Goal: Find contact information: Find contact information

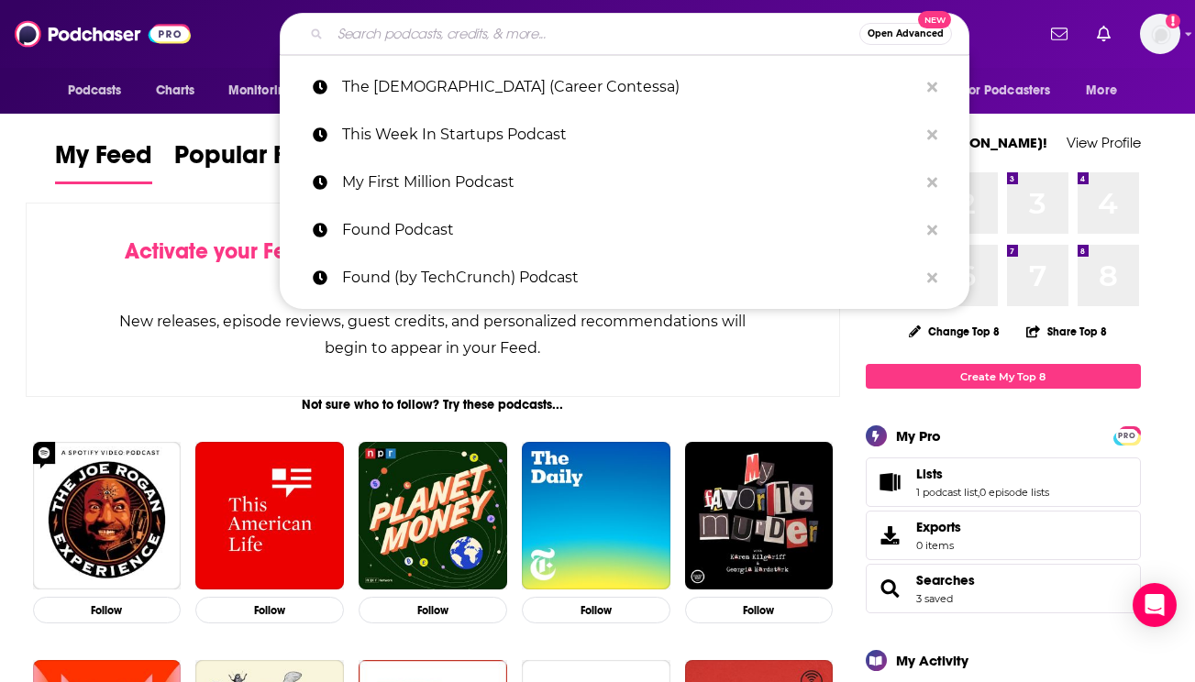
click at [411, 28] on input "Search podcasts, credits, & more..." at bounding box center [594, 33] width 529 height 29
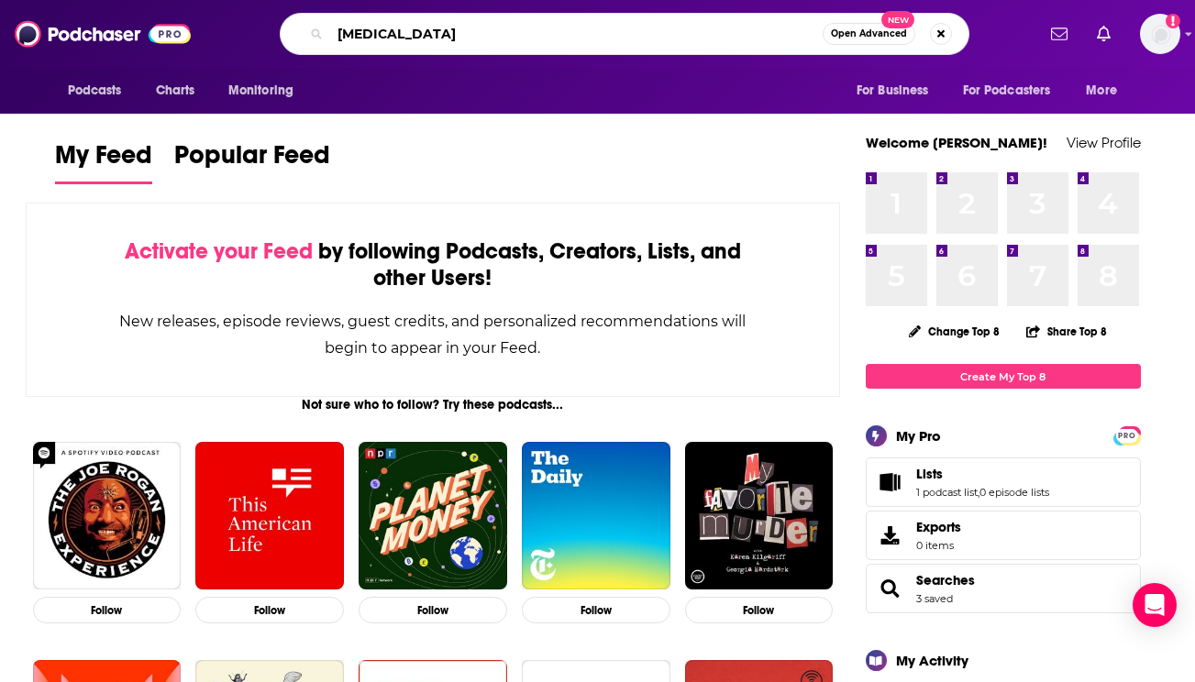
type input "Autism"
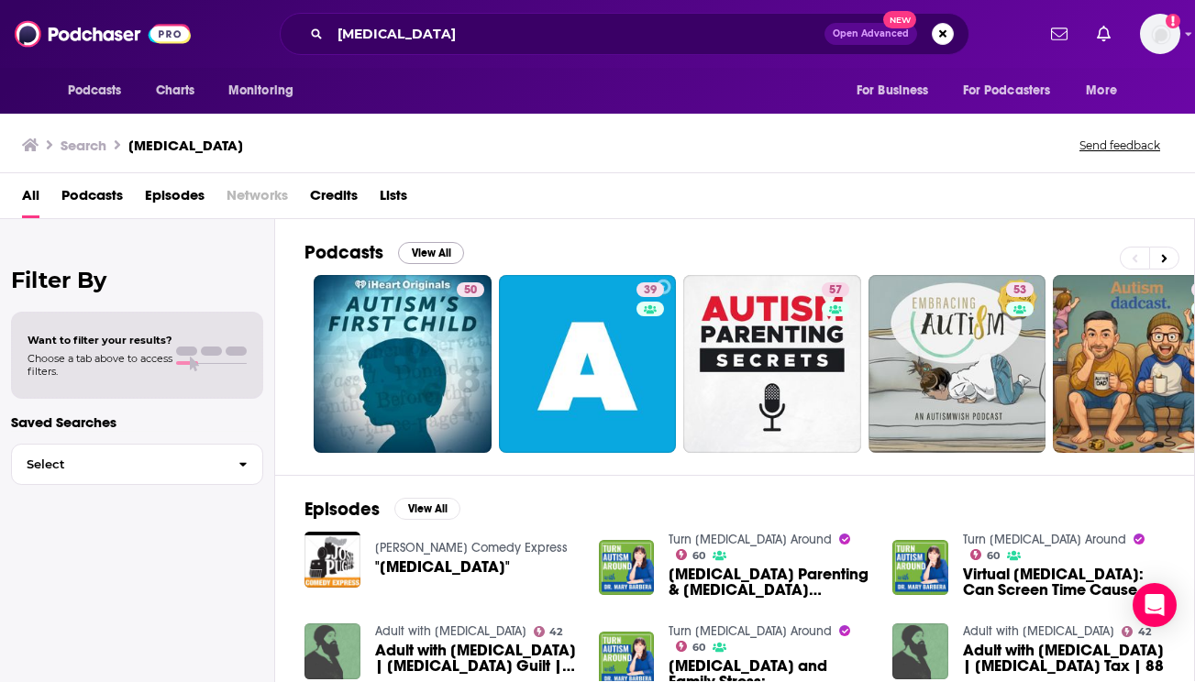
click at [441, 252] on button "View All" at bounding box center [431, 253] width 66 height 22
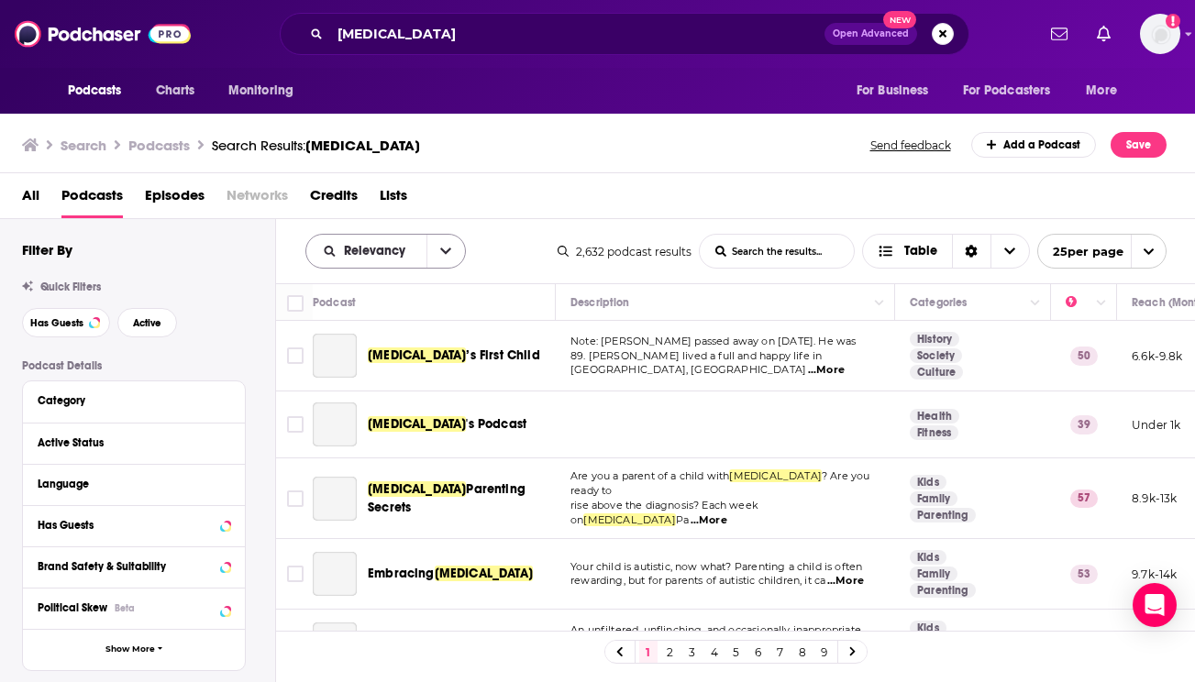
click at [442, 253] on icon "open menu" at bounding box center [445, 251] width 11 height 13
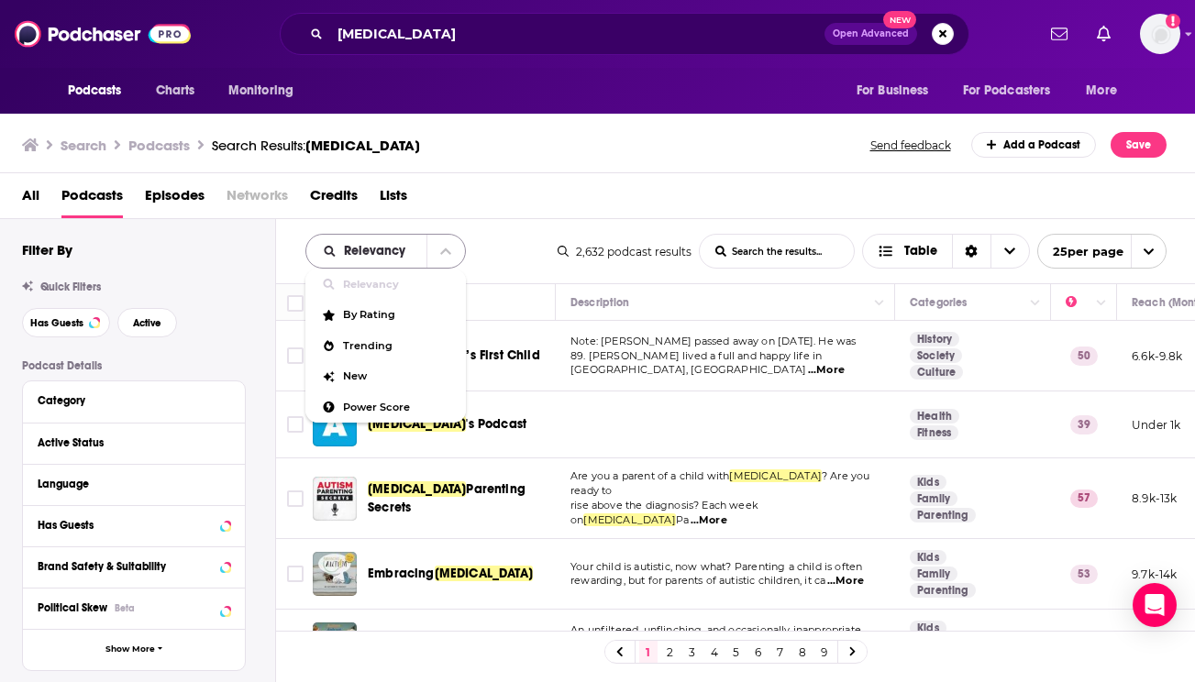
click at [442, 253] on icon "close menu" at bounding box center [445, 252] width 11 height 6
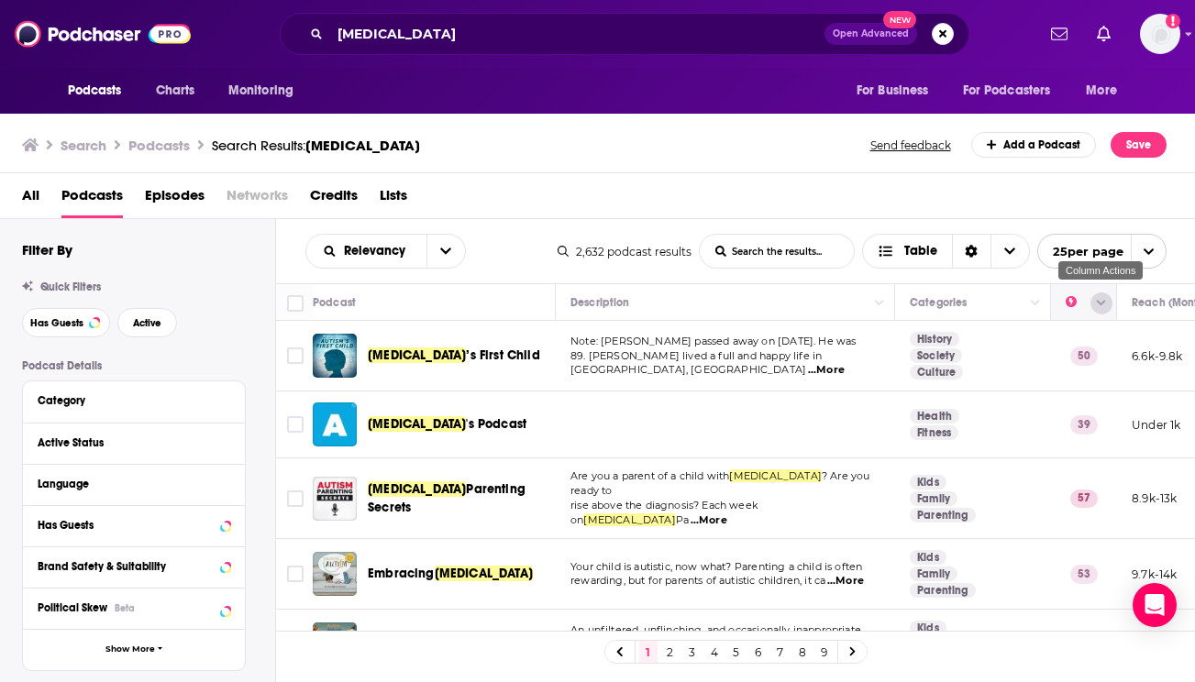
click at [1111, 304] on button "Column Actions" at bounding box center [1101, 304] width 22 height 22
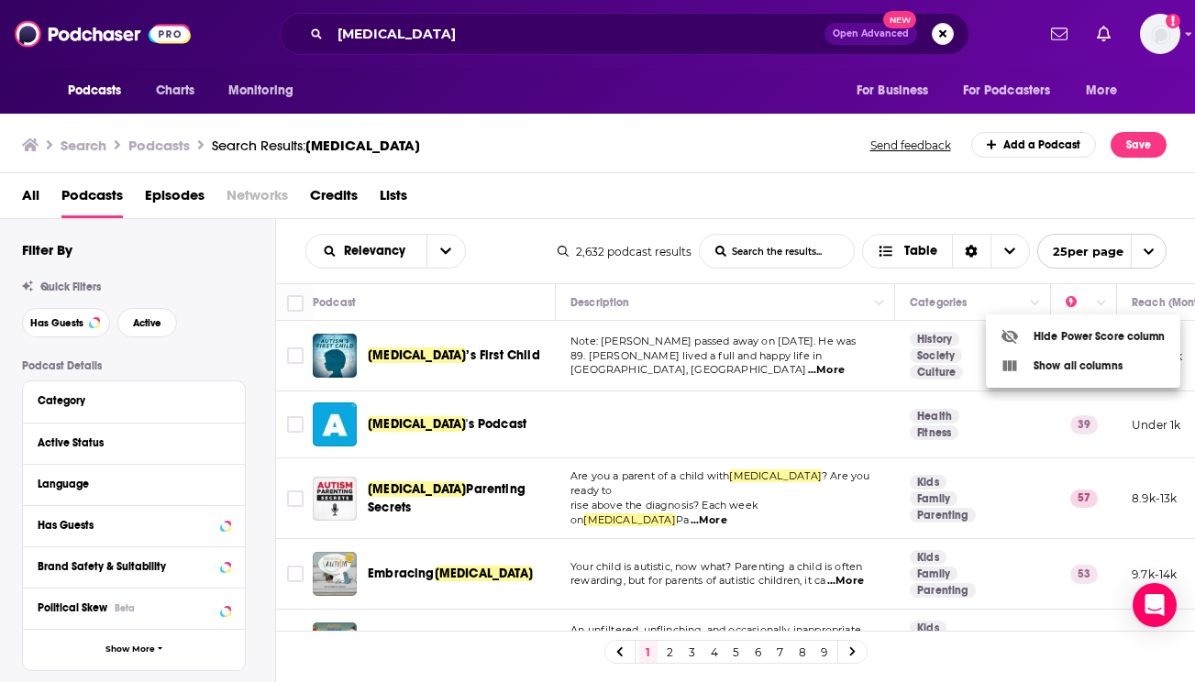
click at [1110, 305] on div at bounding box center [597, 341] width 1195 height 682
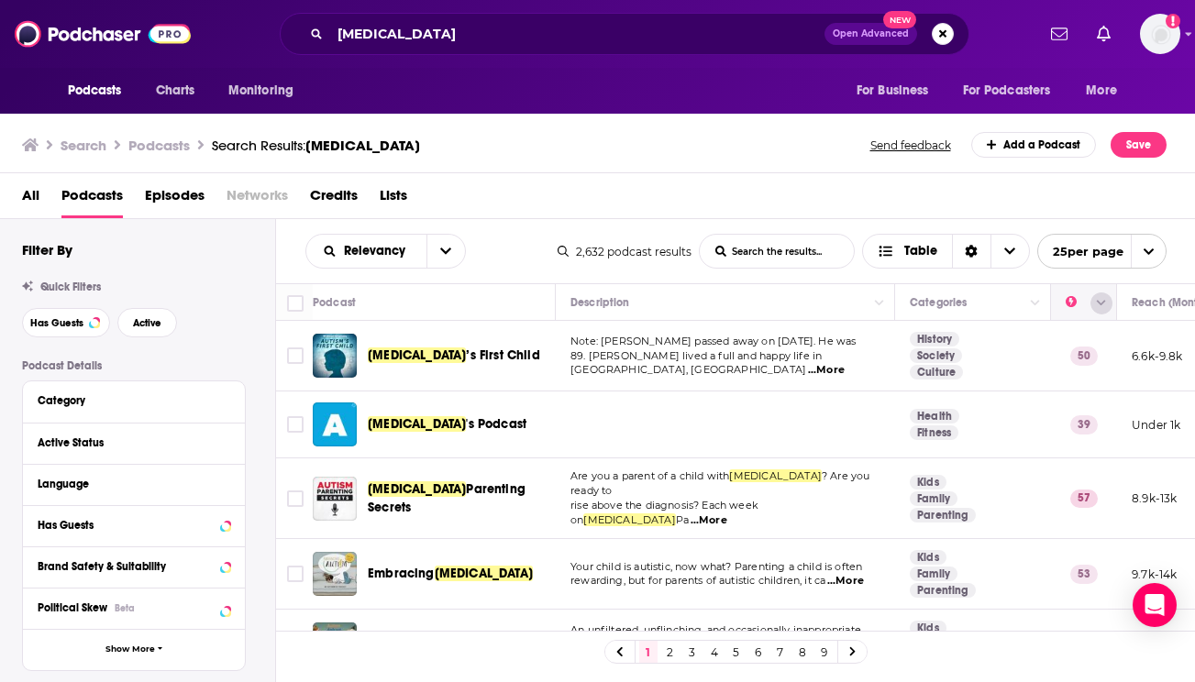
click at [1097, 306] on icon "Column Actions" at bounding box center [1101, 303] width 9 height 11
click at [1096, 306] on div at bounding box center [597, 341] width 1195 height 682
click at [1072, 304] on icon "Move" at bounding box center [1082, 303] width 22 height 22
click at [1068, 307] on button "Move" at bounding box center [1082, 303] width 36 height 22
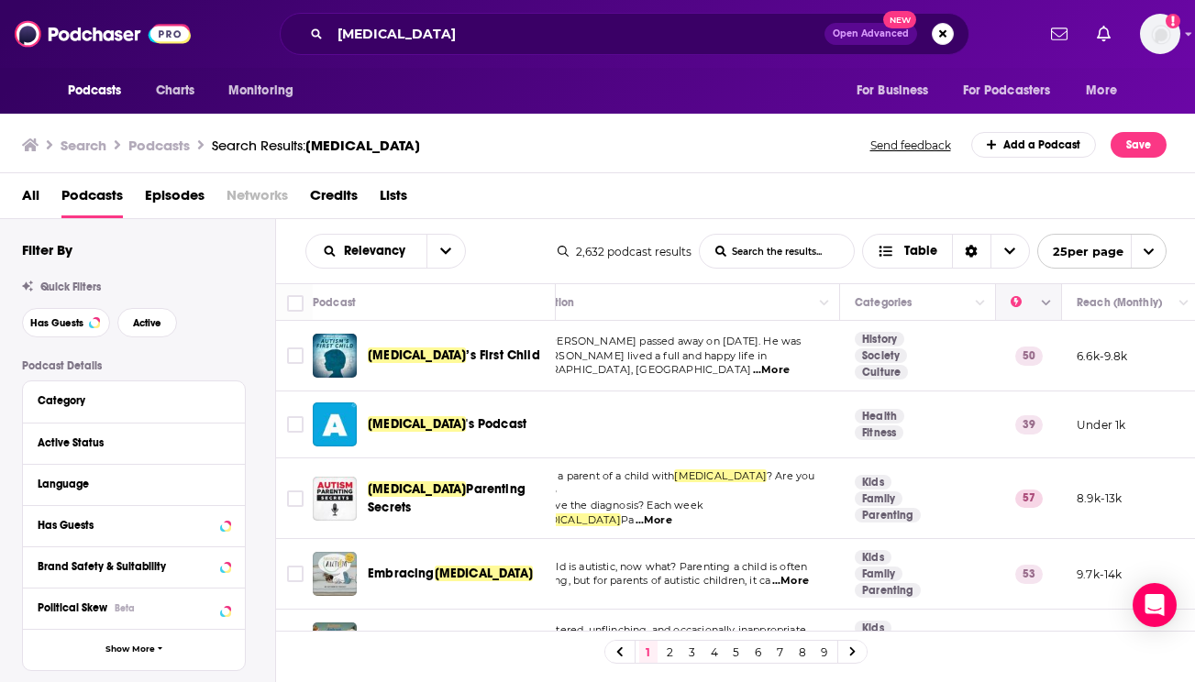
scroll to position [0, 55]
click at [1014, 299] on button "Move" at bounding box center [1027, 303] width 36 height 22
click at [1014, 305] on button "Move" at bounding box center [1027, 303] width 36 height 22
click at [1112, 303] on button "Move" at bounding box center [1128, 303] width 107 height 22
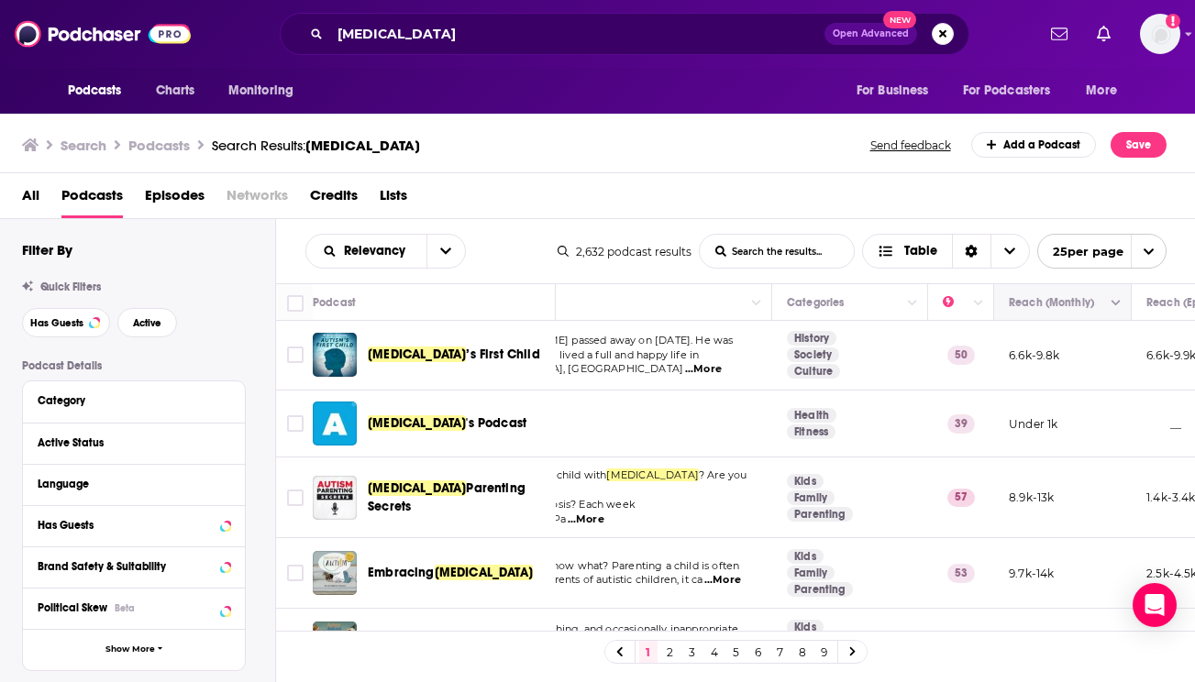
click at [1118, 300] on icon "Column Actions" at bounding box center [1116, 303] width 9 height 11
click at [1112, 304] on div at bounding box center [597, 341] width 1195 height 682
click at [1053, 306] on icon "Move" at bounding box center [1061, 303] width 22 height 22
click at [447, 260] on button "open menu" at bounding box center [445, 251] width 39 height 33
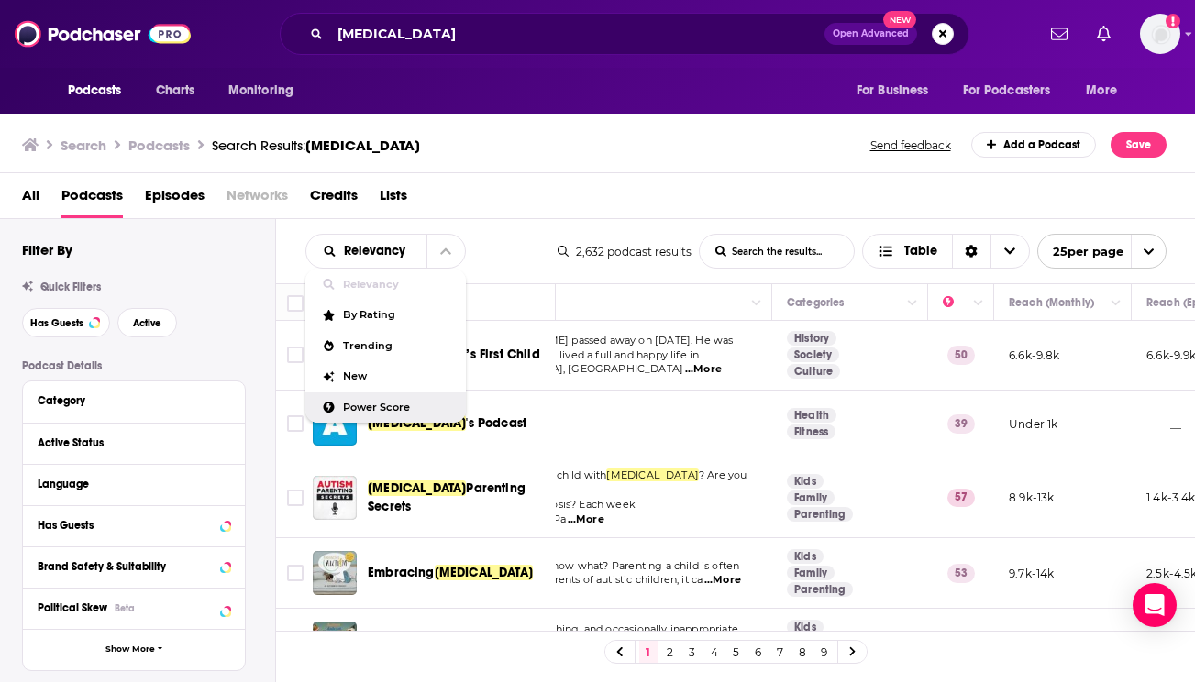
click at [400, 393] on div "Power Score" at bounding box center [385, 408] width 160 height 31
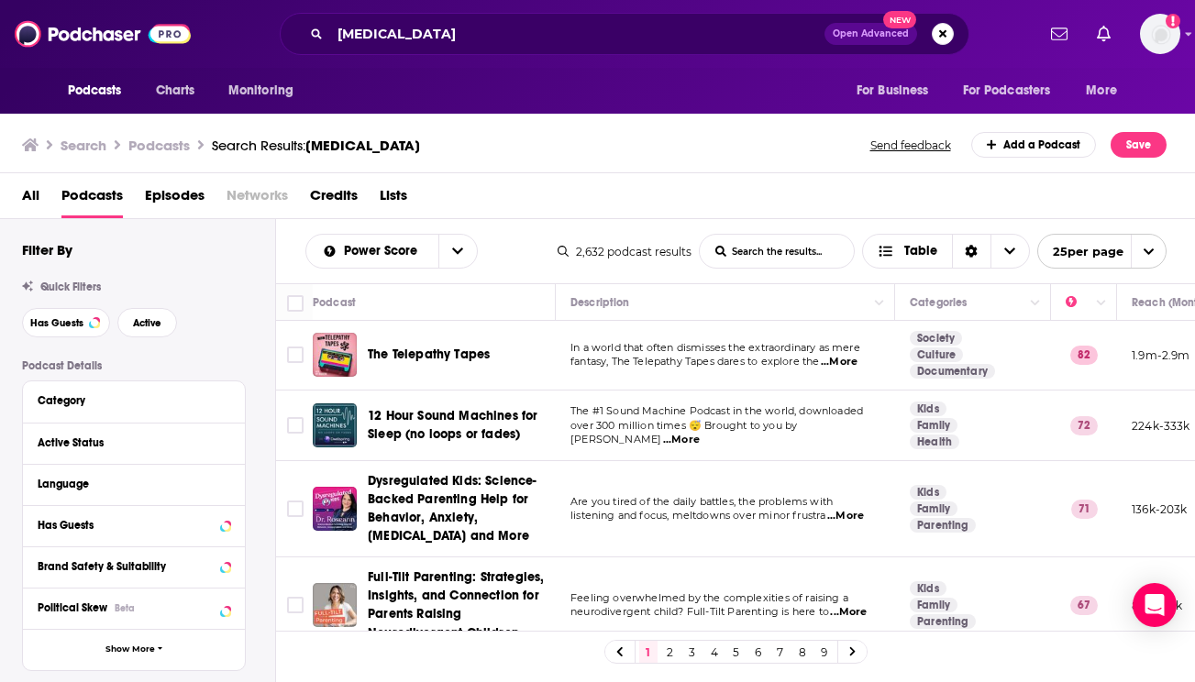
scroll to position [1, 0]
click at [840, 364] on span "...More" at bounding box center [839, 362] width 37 height 15
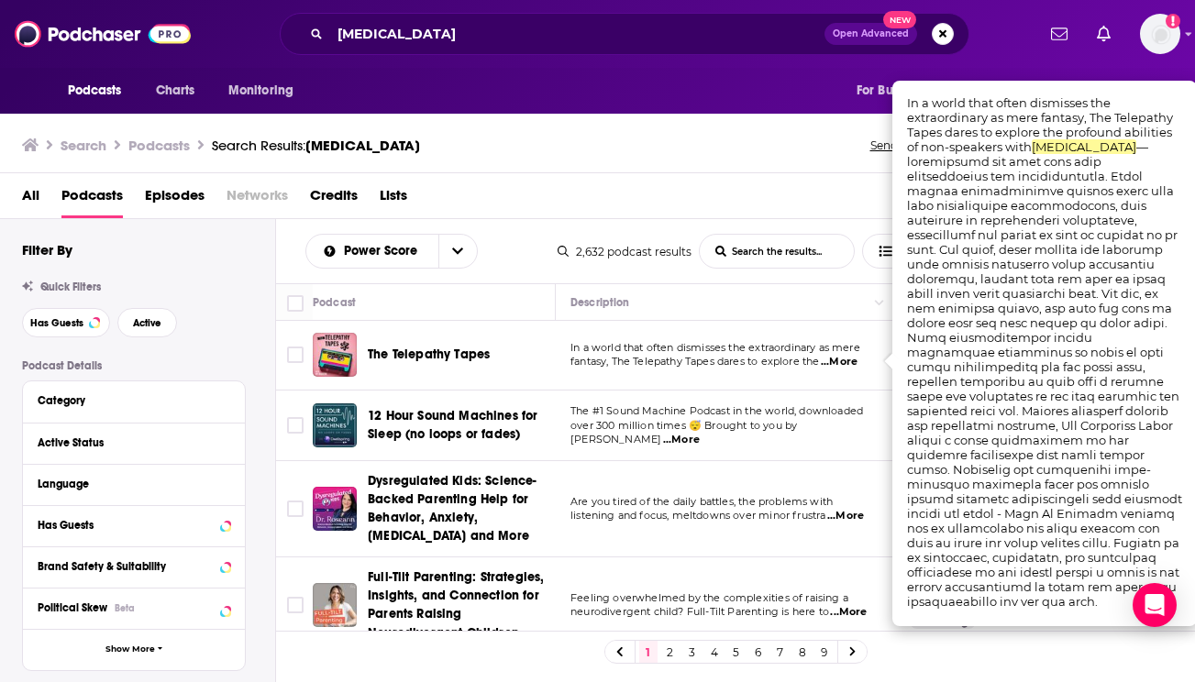
scroll to position [0, 0]
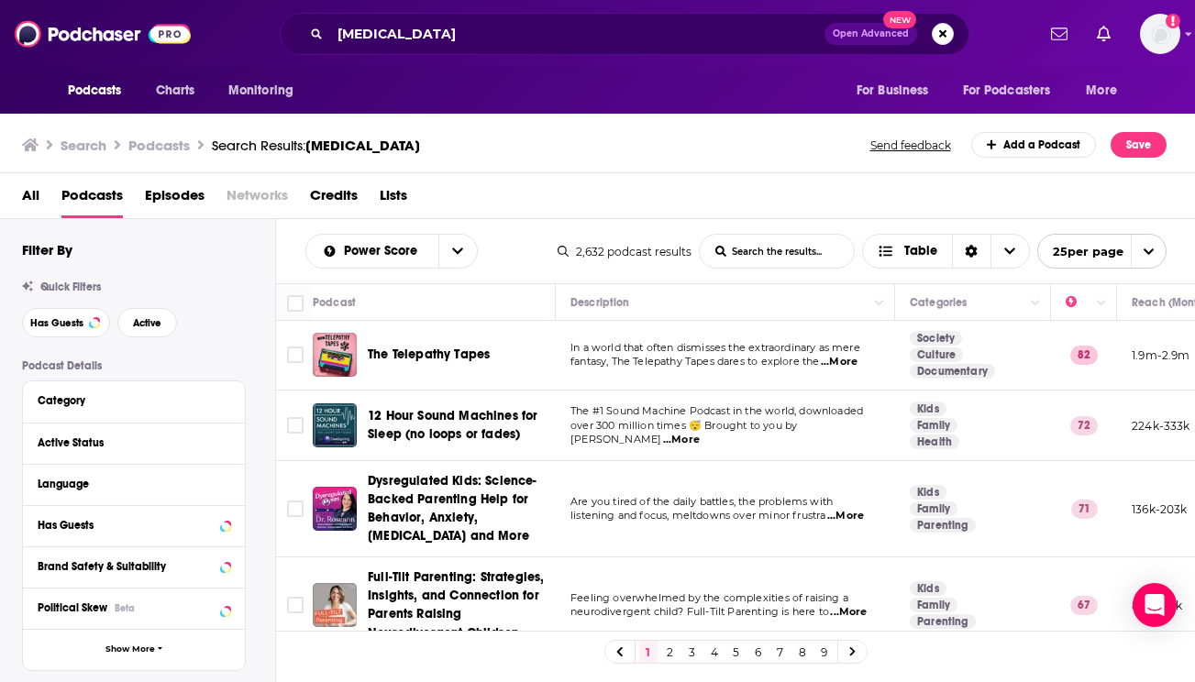
click at [761, 417] on span "The #1 Sound Machine Podcast in the world, downloaded" at bounding box center [716, 410] width 293 height 13
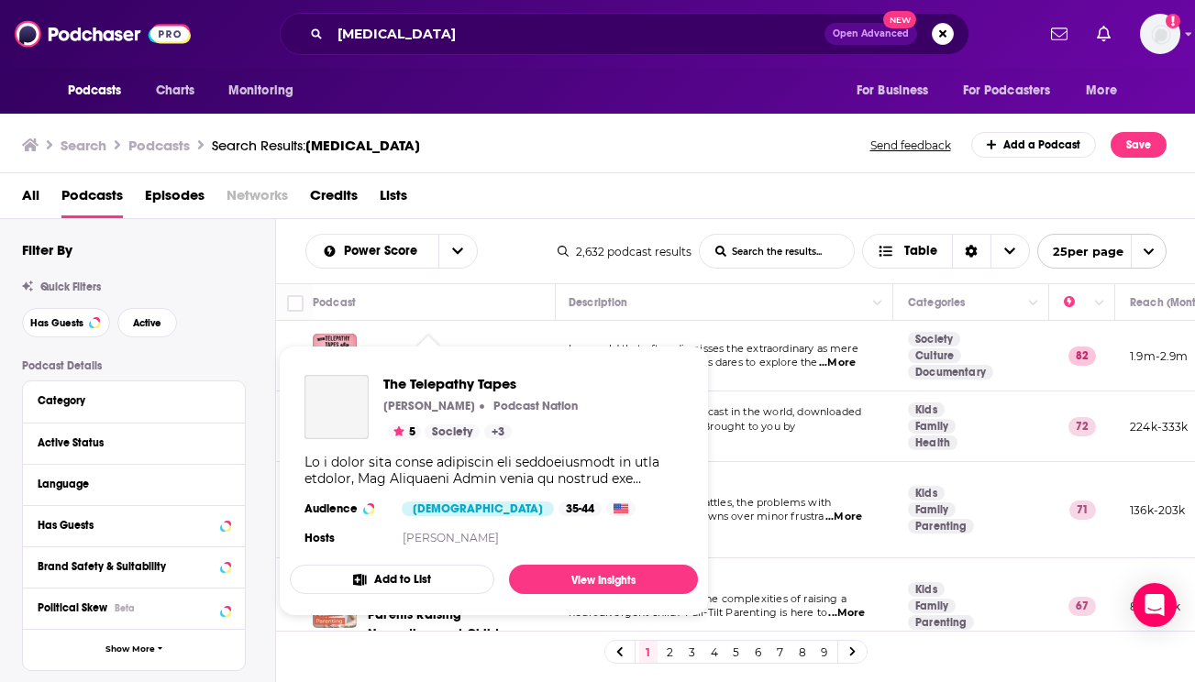
click at [437, 355] on span "The Telepathy Tapes Ky Dickens Podcast Nation 5 Society + 3 Audience Female 35-…" at bounding box center [494, 481] width 408 height 271
click at [408, 382] on span "The Telepathy Tapes" at bounding box center [502, 383] width 238 height 17
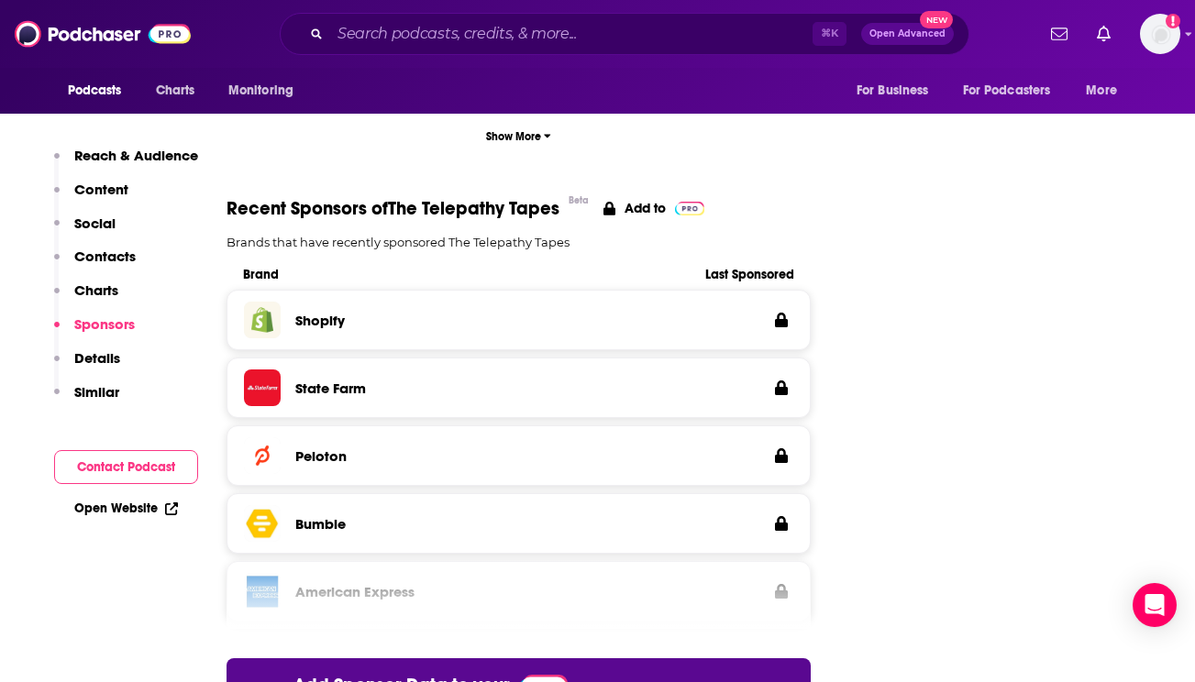
scroll to position [2769, 0]
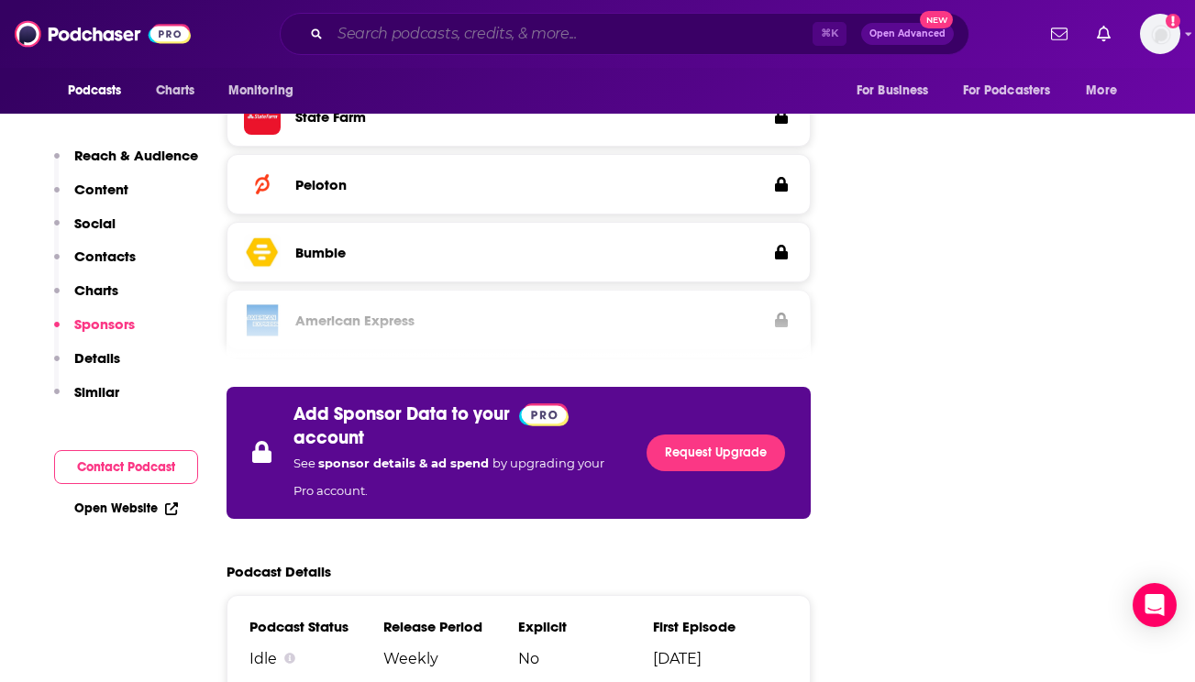
click at [410, 31] on input "Search podcasts, credits, & more..." at bounding box center [571, 33] width 482 height 29
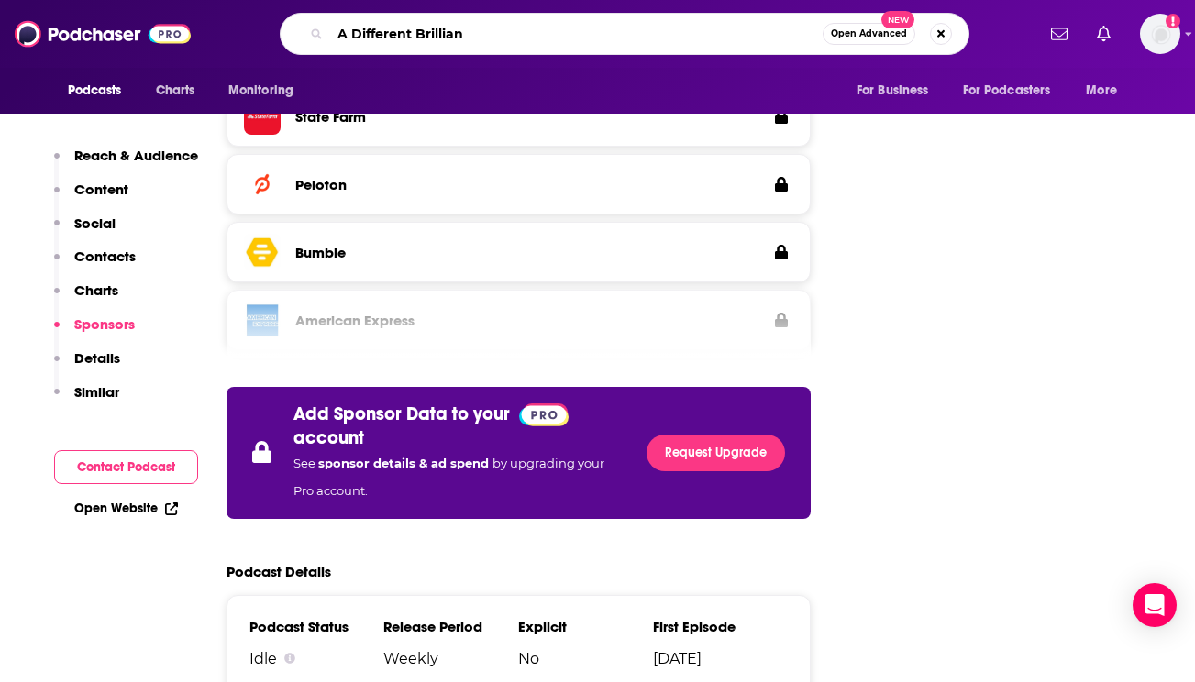
type input "A Different Brilliant"
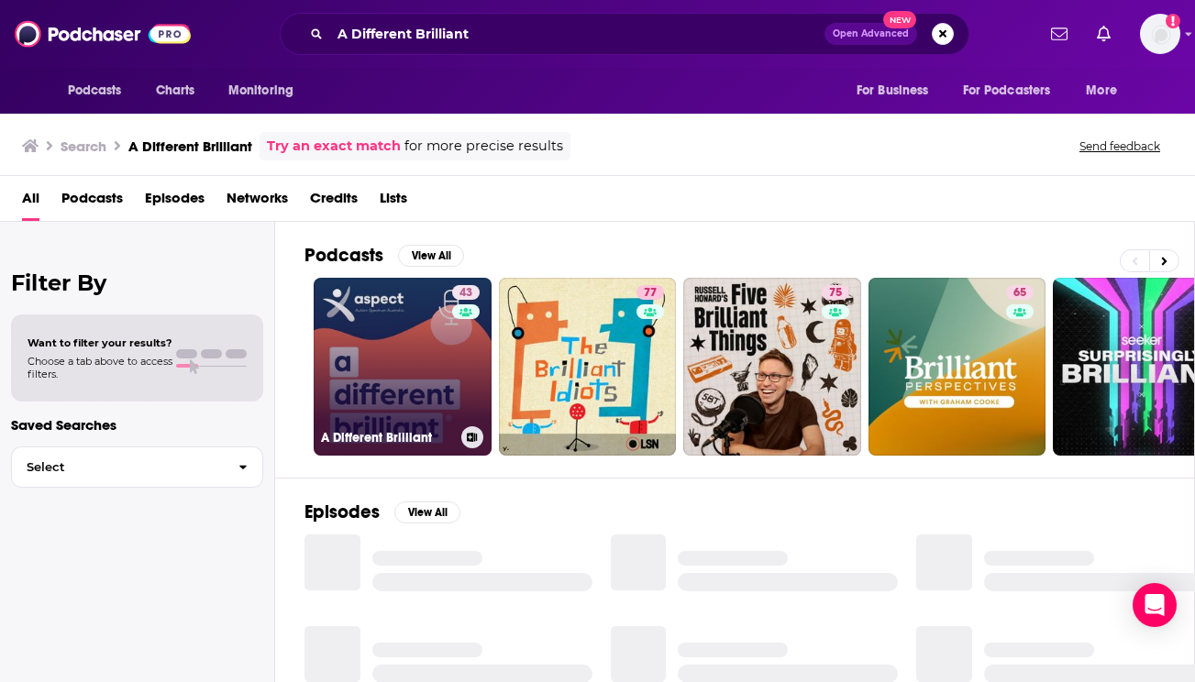
click at [358, 412] on link "43 A Different Brilliant" at bounding box center [403, 367] width 178 height 178
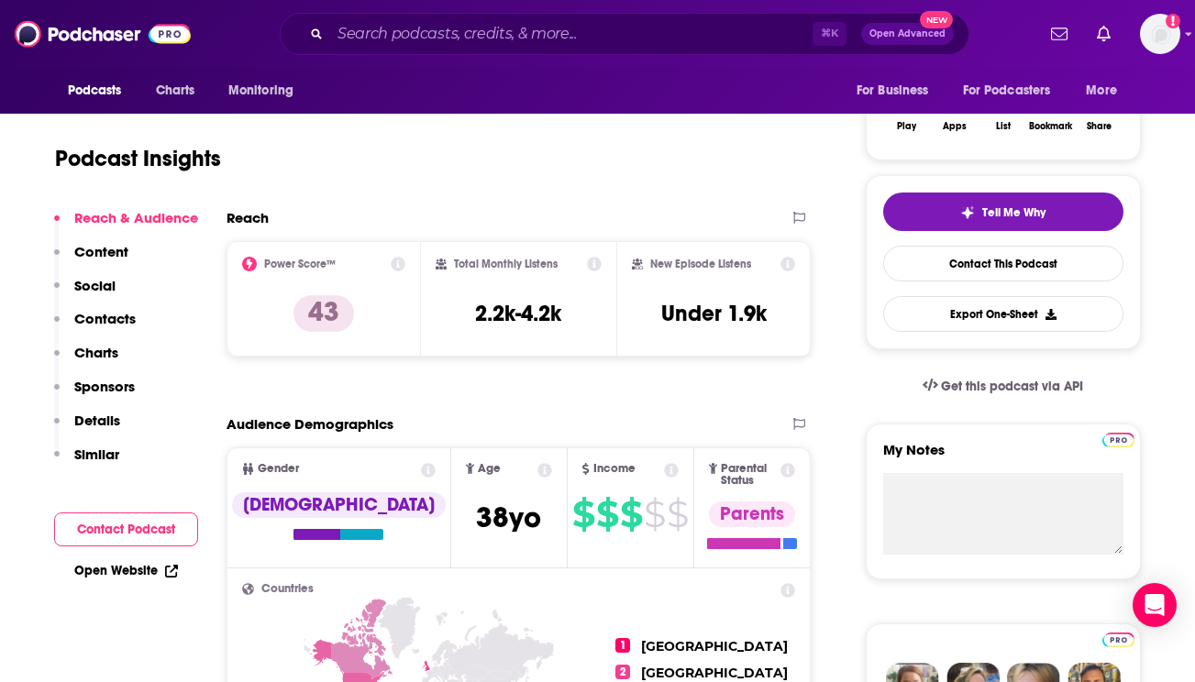
scroll to position [107, 0]
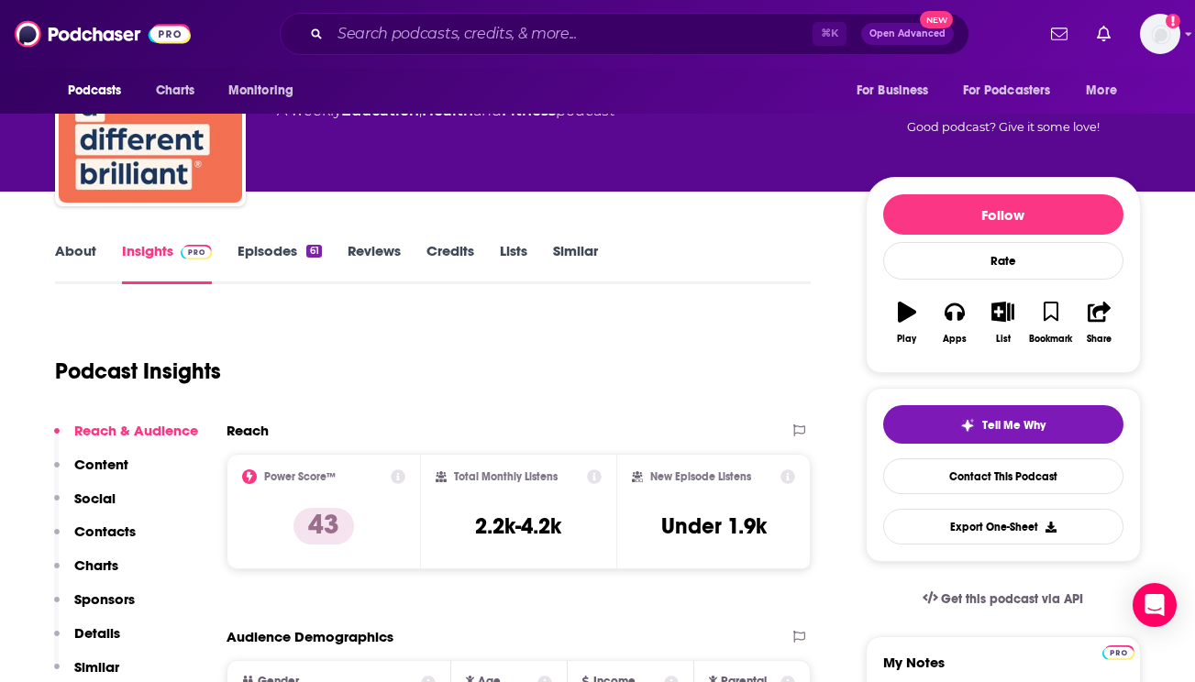
click at [79, 536] on p "Contacts" at bounding box center [104, 531] width 61 height 17
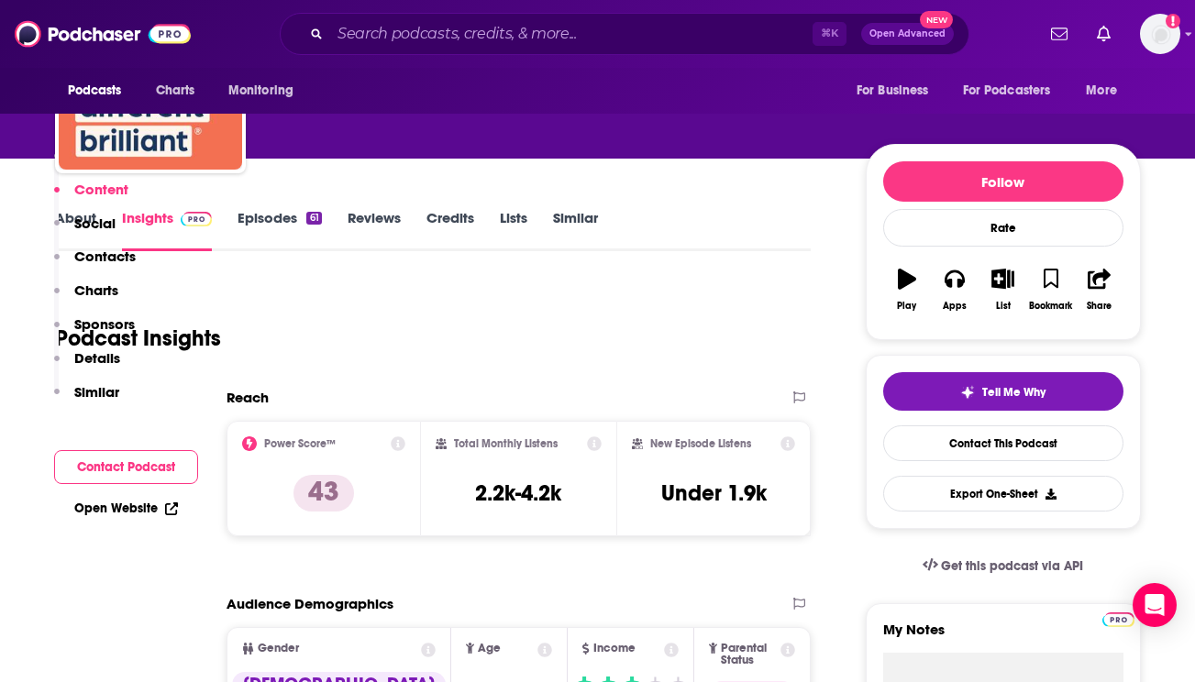
scroll to position [95, 0]
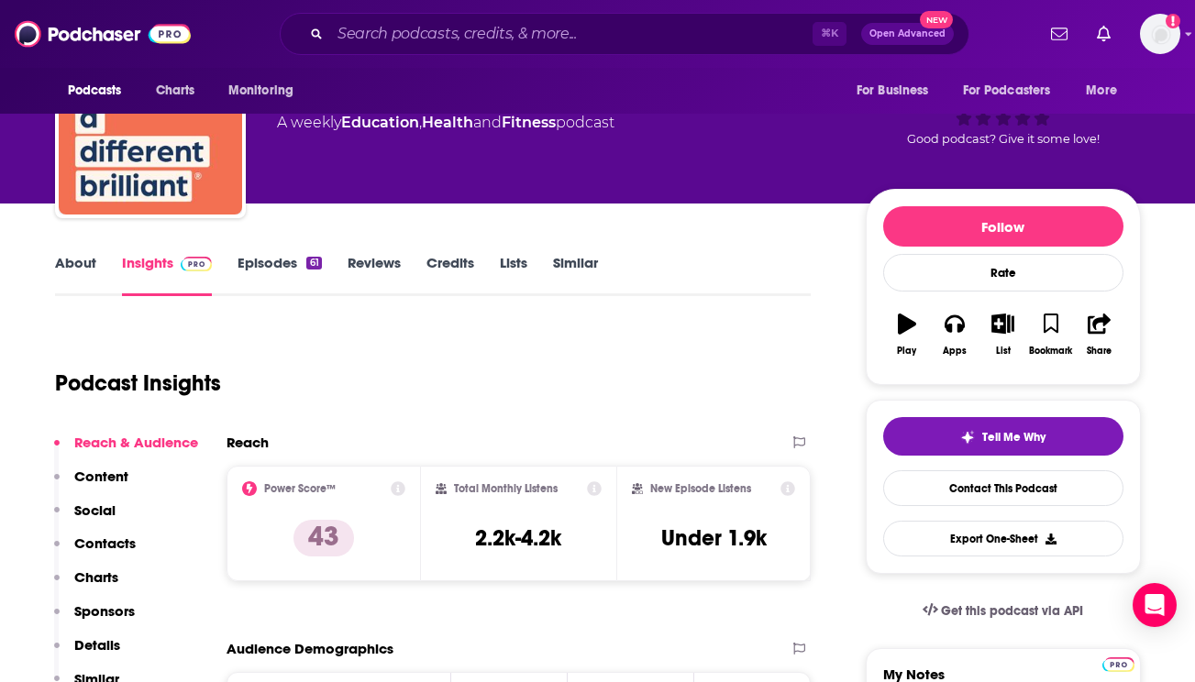
click at [73, 260] on link "About" at bounding box center [75, 275] width 41 height 42
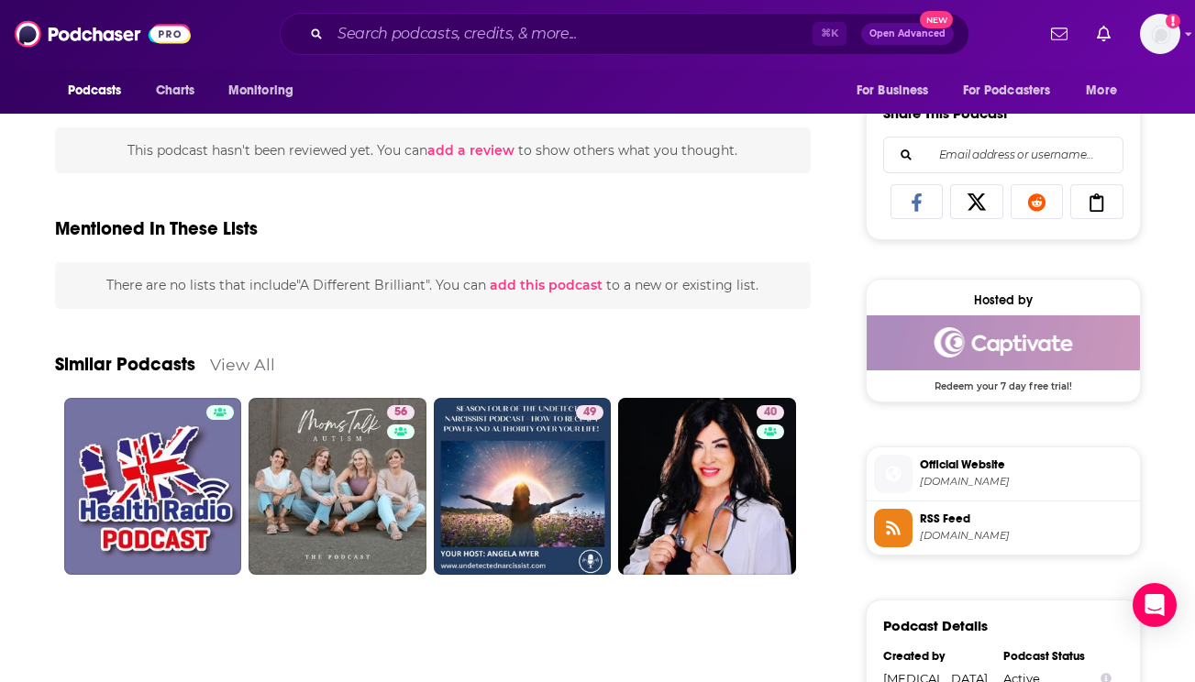
scroll to position [1445, 0]
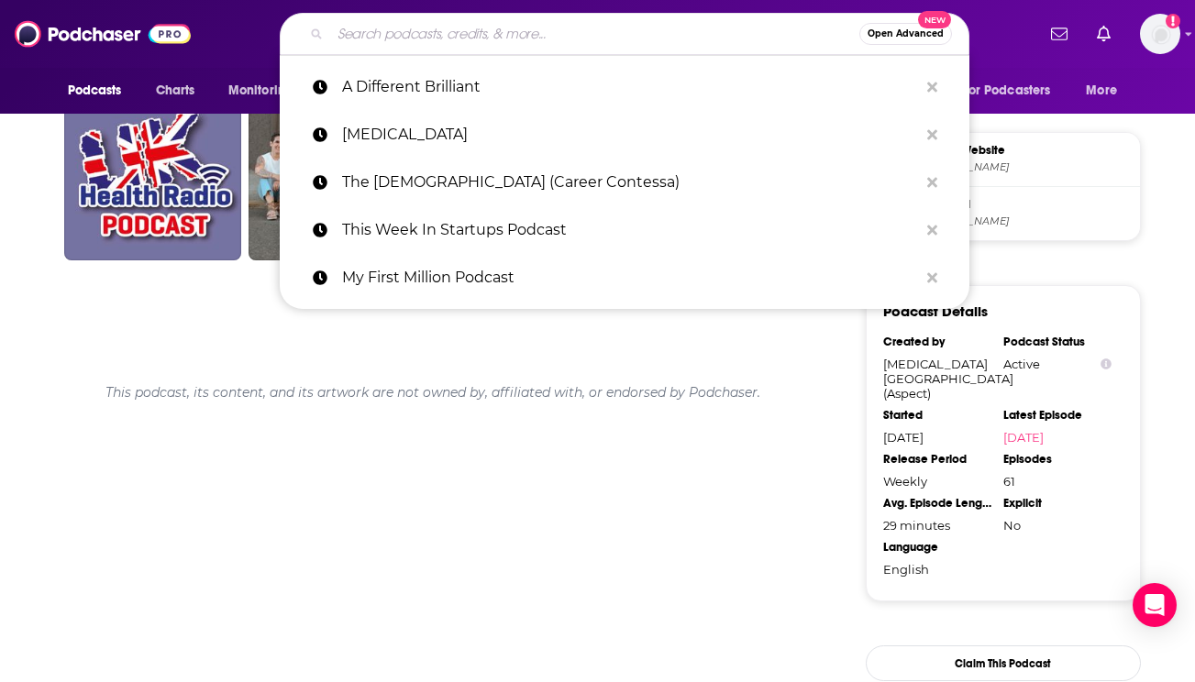
click at [389, 33] on input "Search podcasts, credits, & more..." at bounding box center [594, 33] width 529 height 29
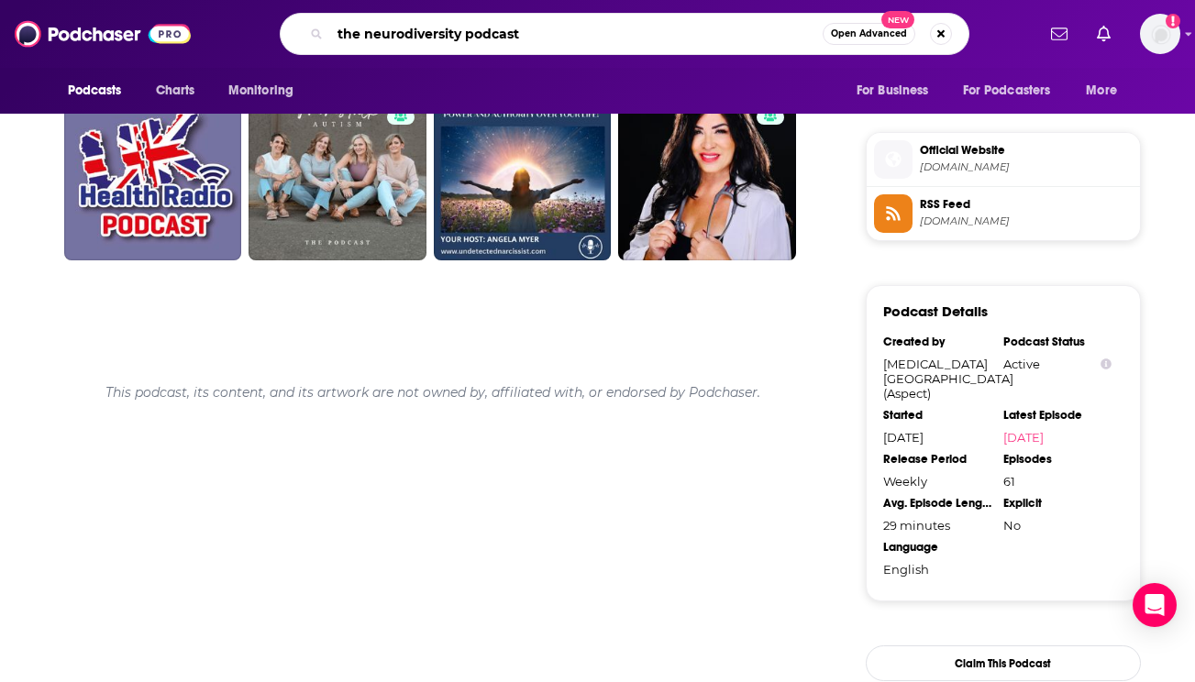
type input "the neurodiversity podcast"
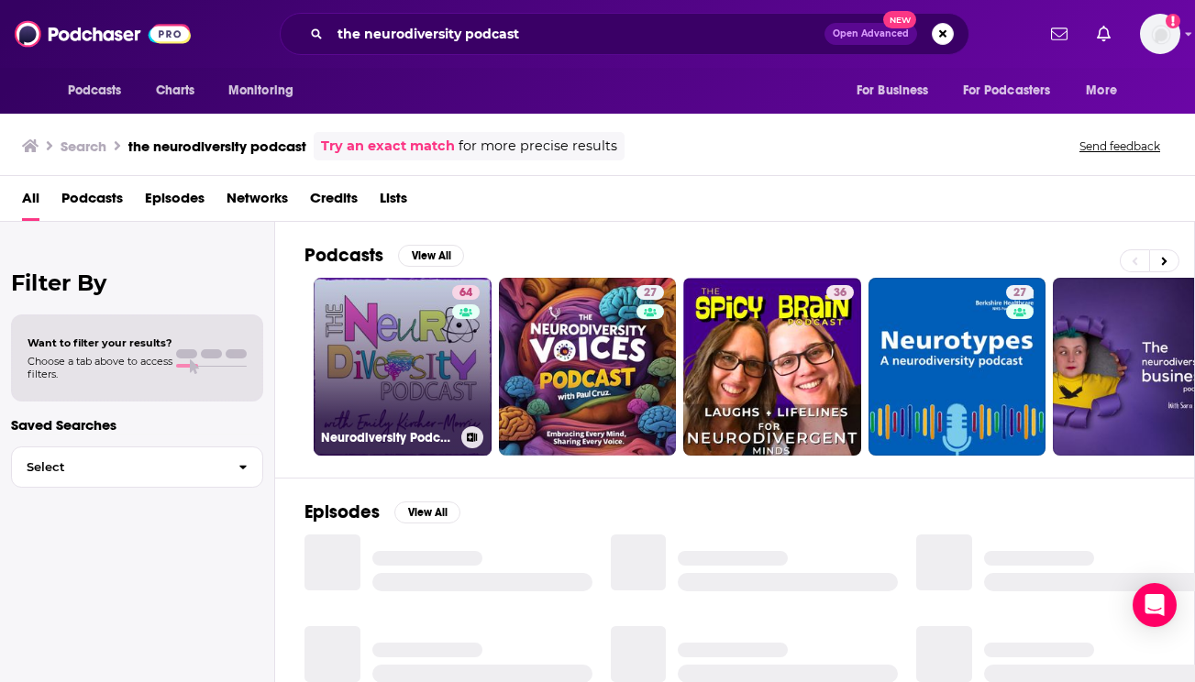
click at [395, 389] on link "64 Neurodiversity Podcast" at bounding box center [403, 367] width 178 height 178
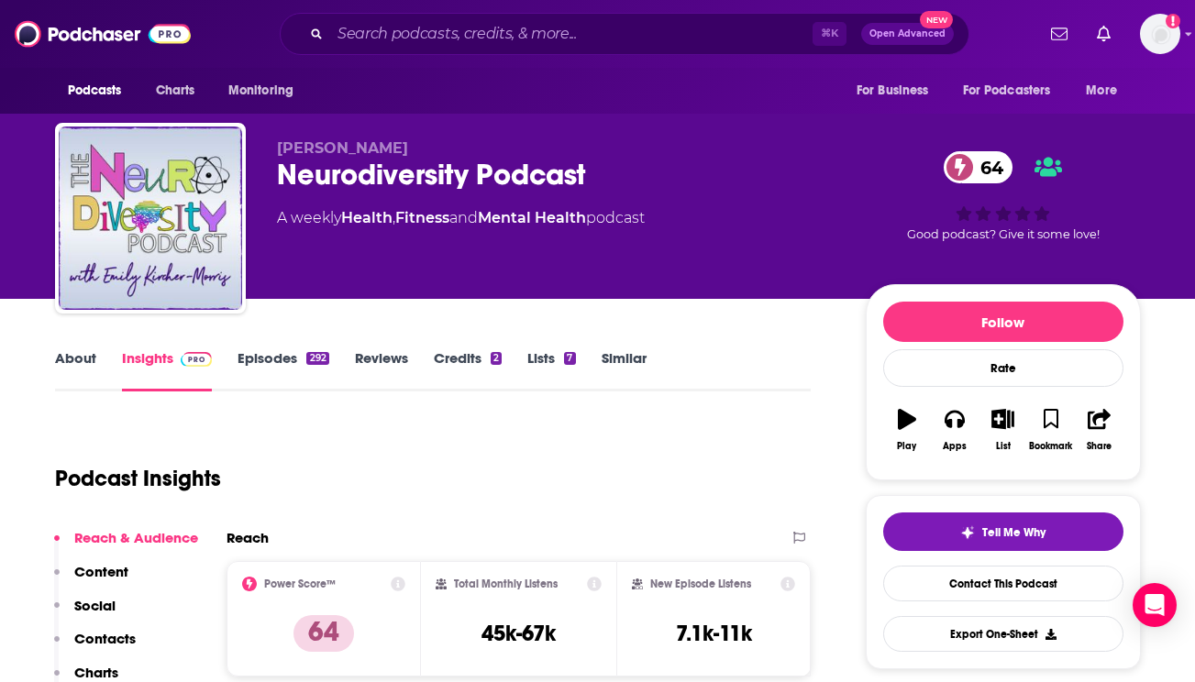
scroll to position [210, 0]
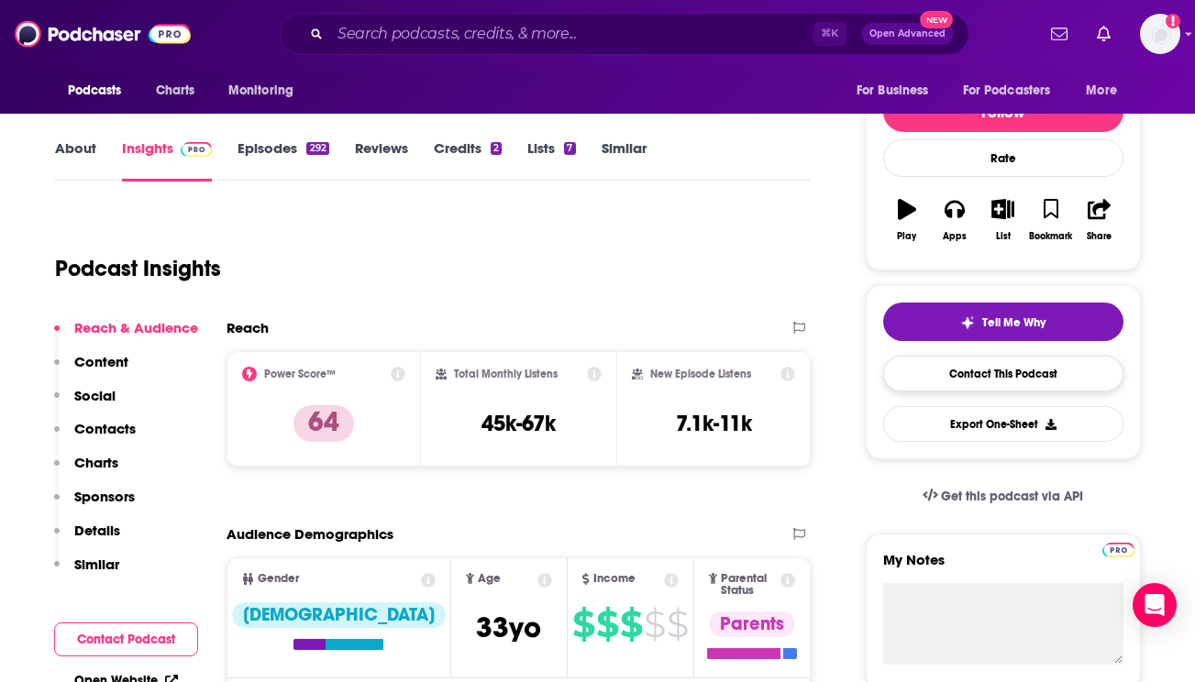
click at [915, 371] on link "Contact This Podcast" at bounding box center [1003, 374] width 240 height 36
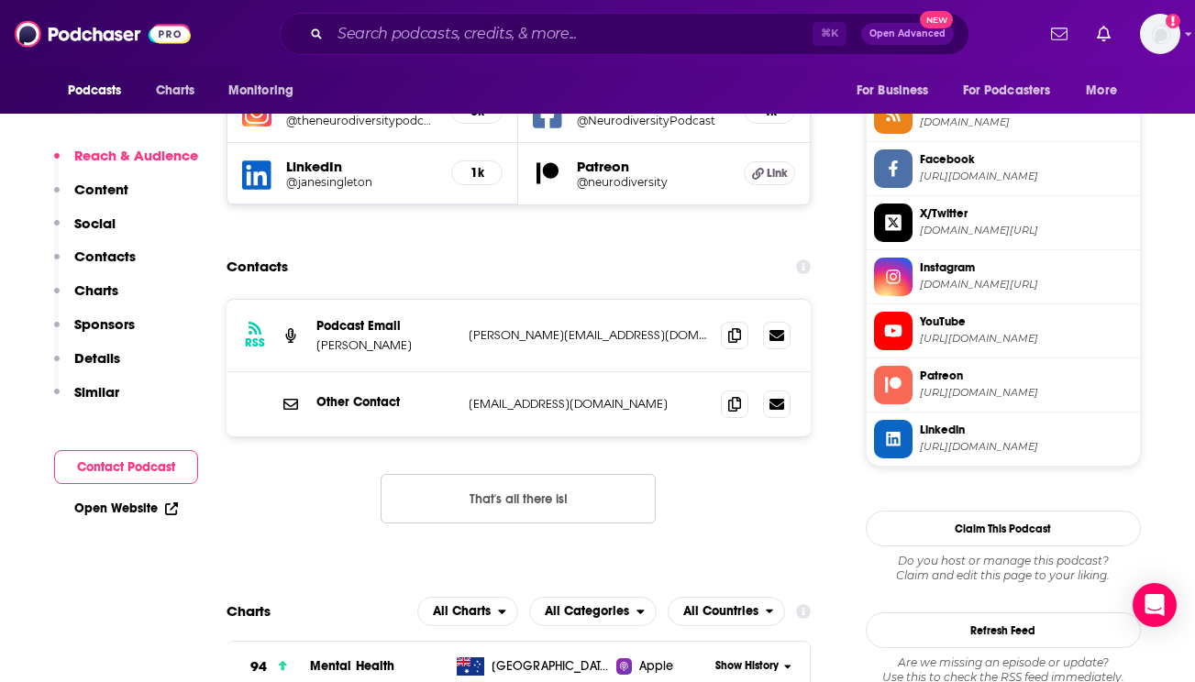
scroll to position [1687, 0]
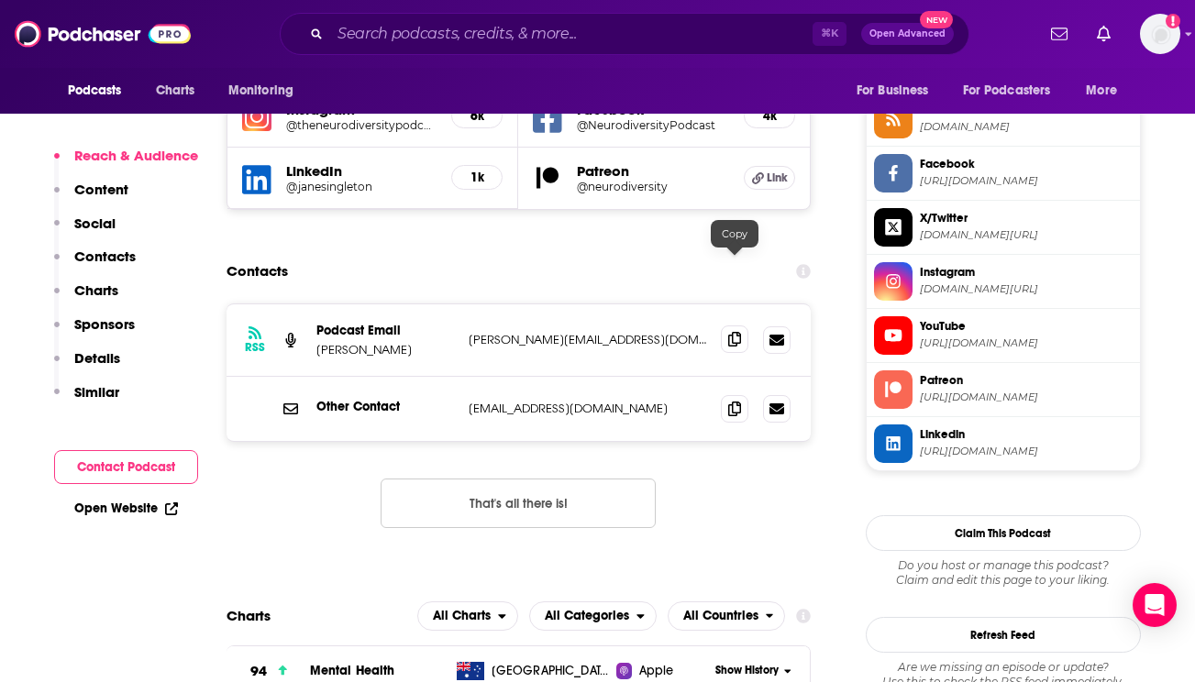
click at [738, 326] on span at bounding box center [735, 340] width 28 height 28
click at [736, 332] on icon at bounding box center [734, 339] width 13 height 15
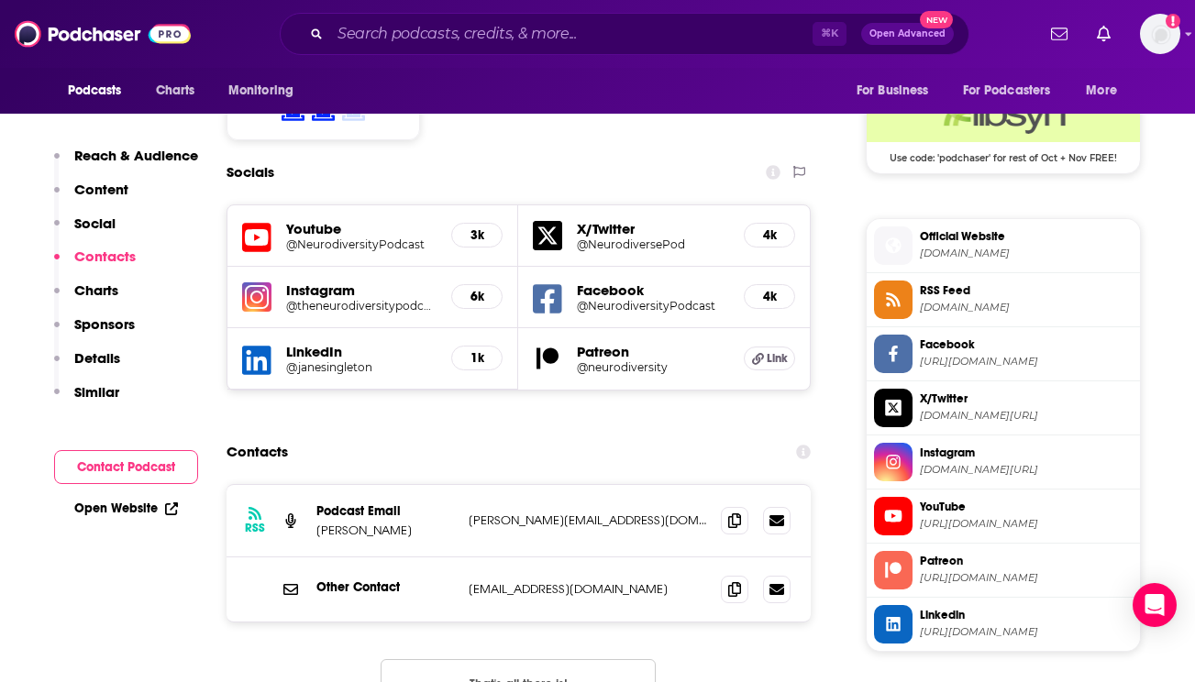
scroll to position [1588, 0]
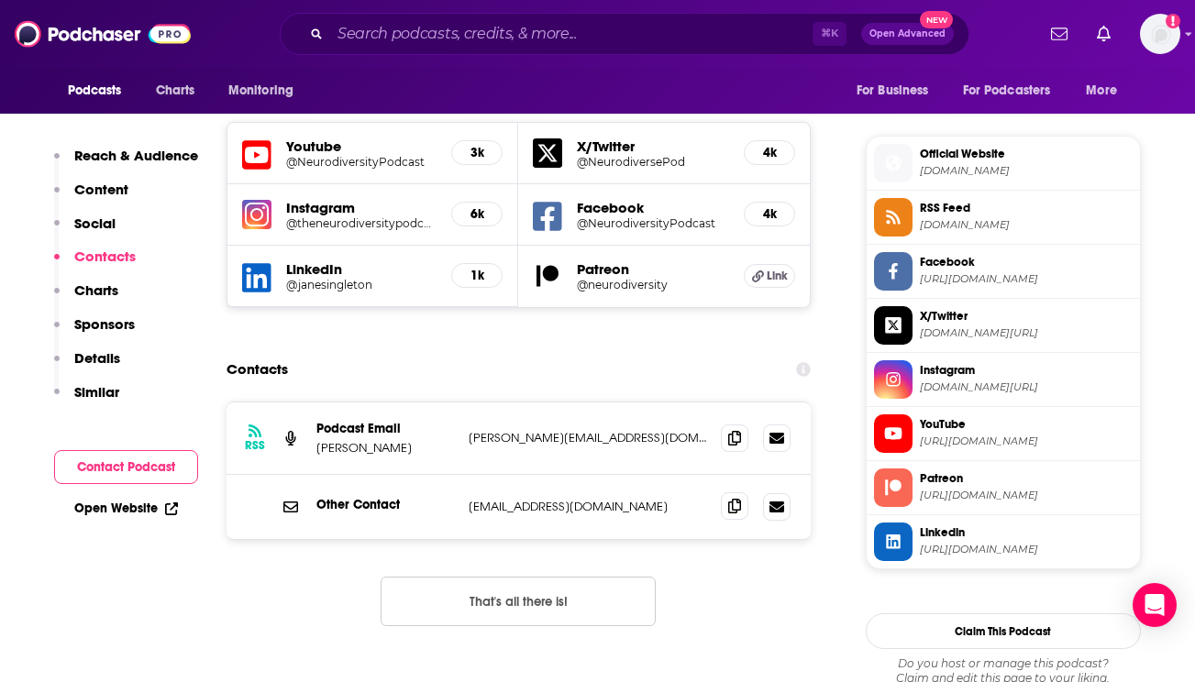
click at [725, 493] on span at bounding box center [735, 507] width 28 height 28
click at [424, 29] on input "Search podcasts, credits, & more..." at bounding box center [571, 33] width 482 height 29
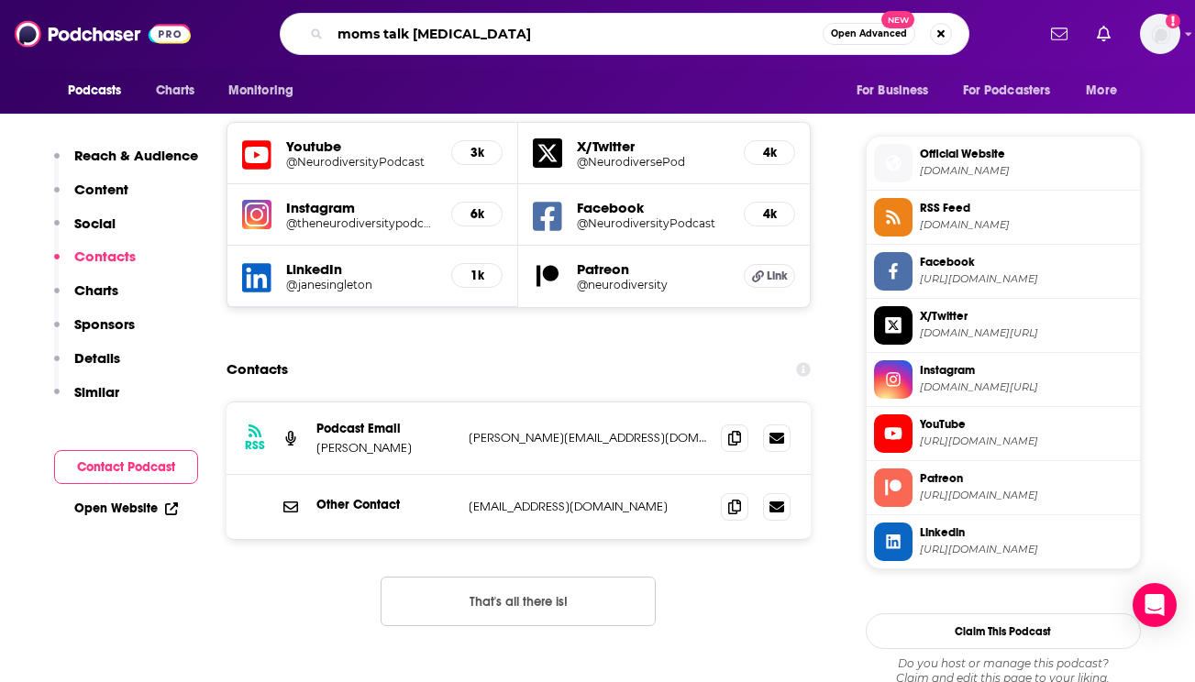
type input "moms talk autism"
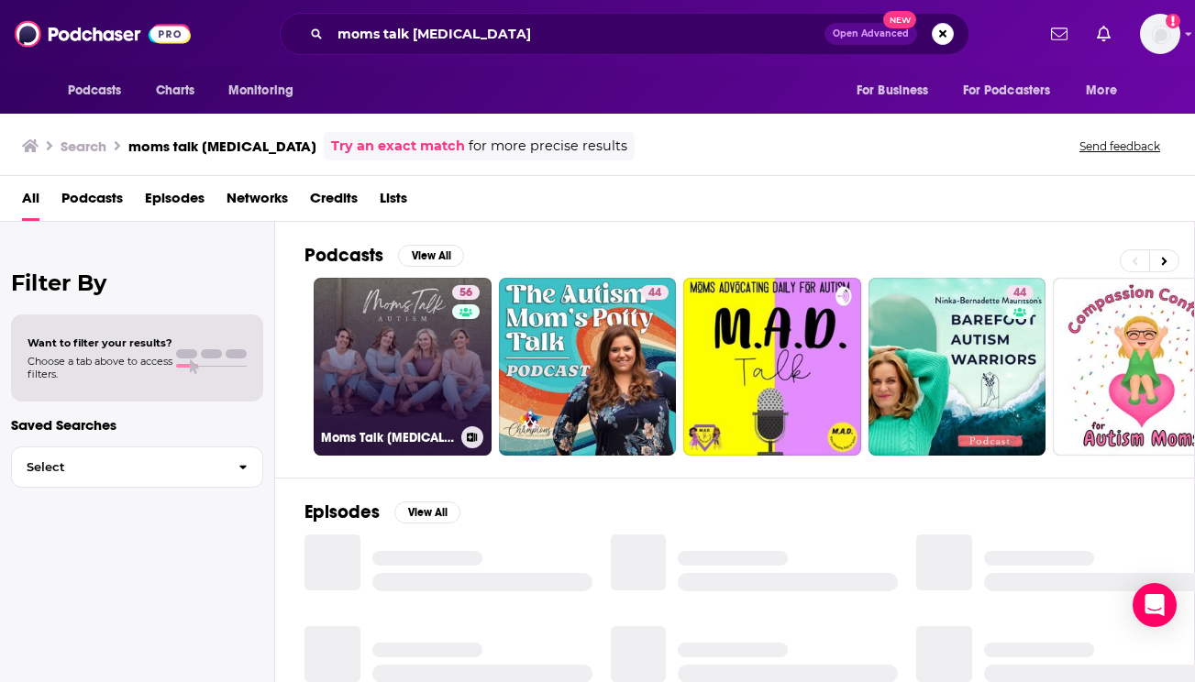
click at [351, 353] on link "56 Moms Talk Autism Podcast" at bounding box center [403, 367] width 178 height 178
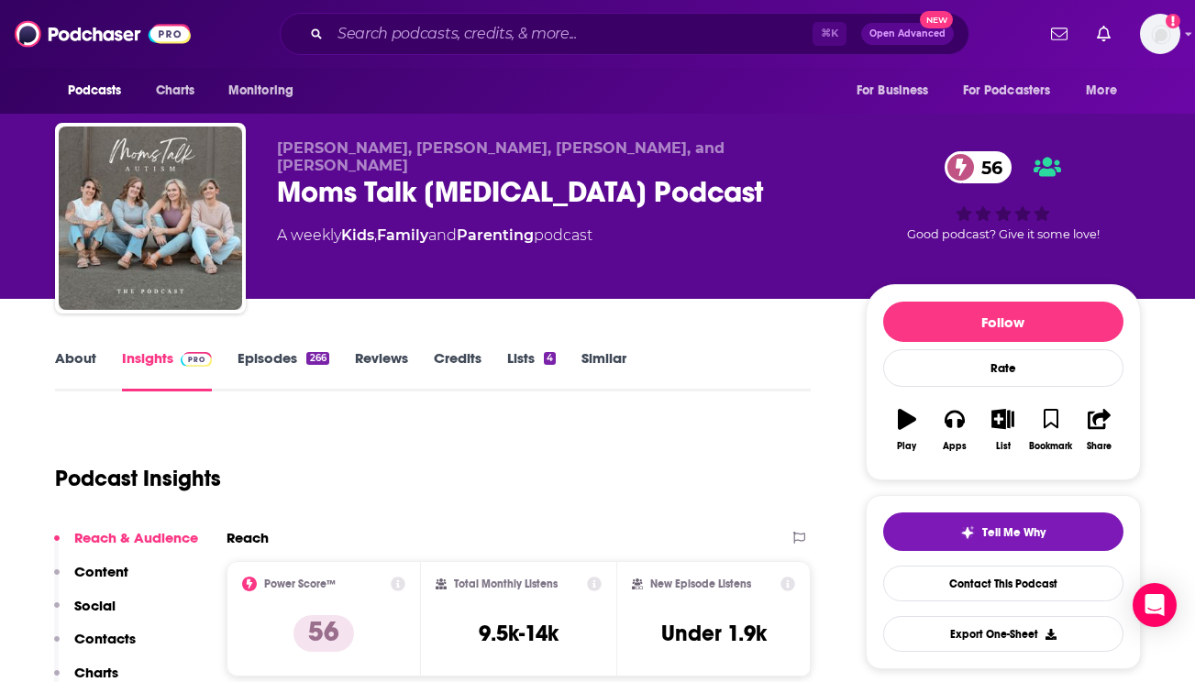
click at [437, 360] on link "Credits" at bounding box center [458, 370] width 48 height 42
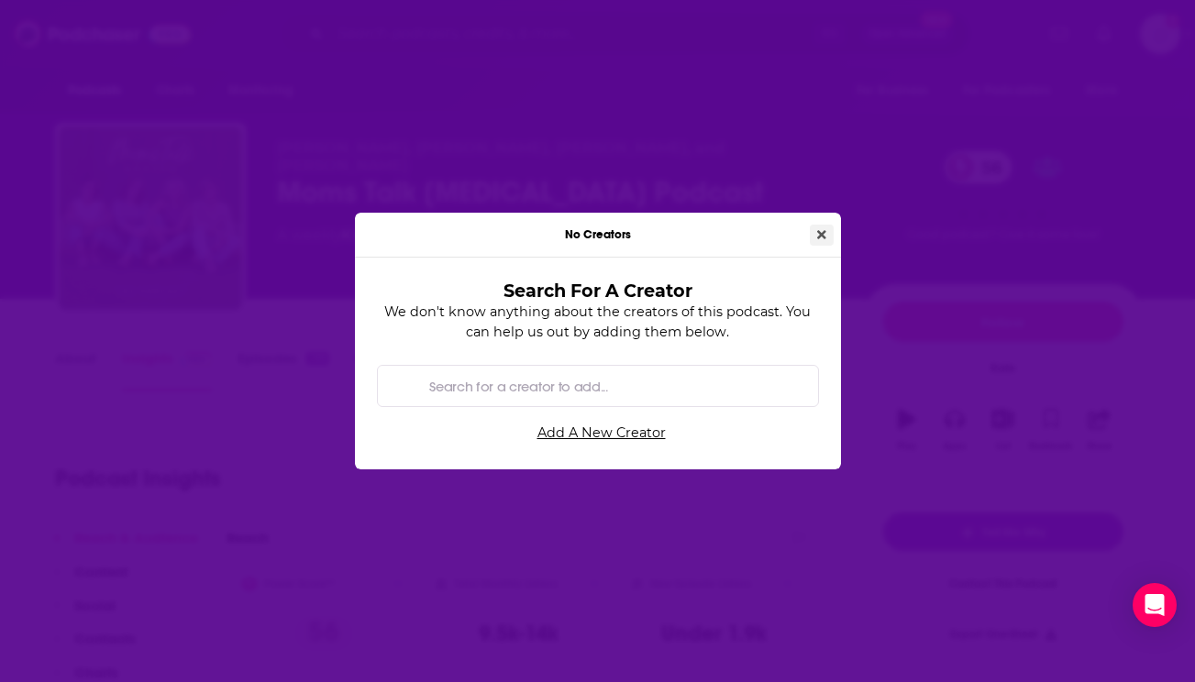
click at [831, 234] on button "Close" at bounding box center [822, 235] width 24 height 21
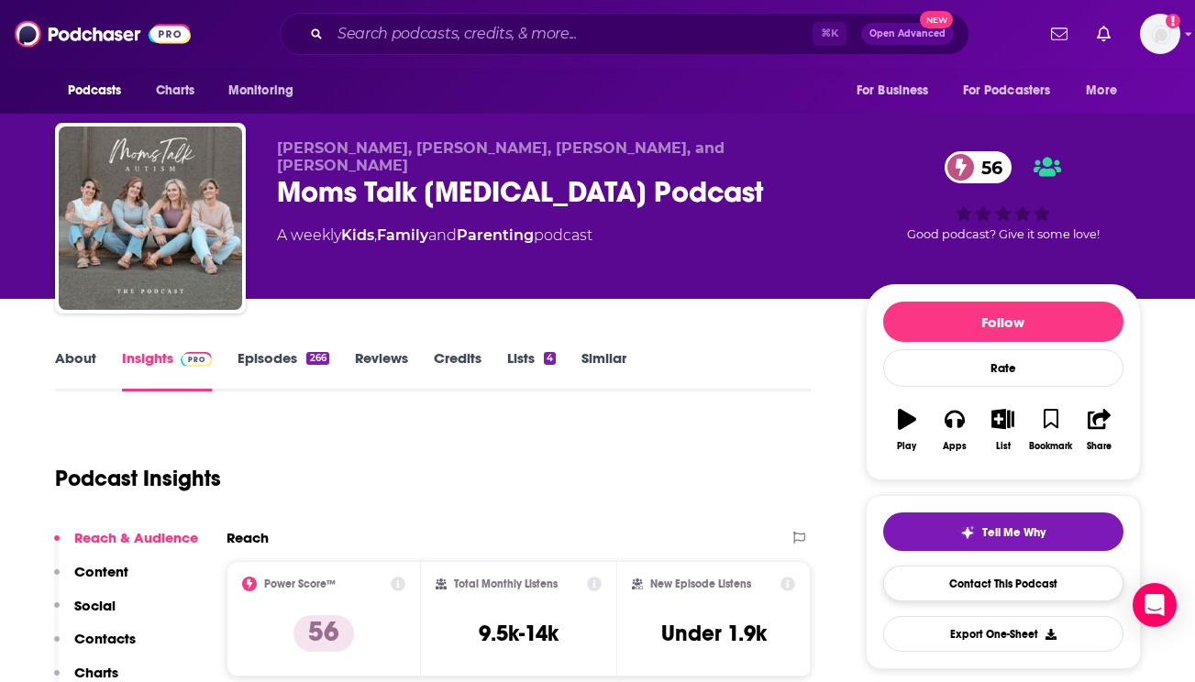
click at [971, 596] on link "Contact This Podcast" at bounding box center [1003, 584] width 240 height 36
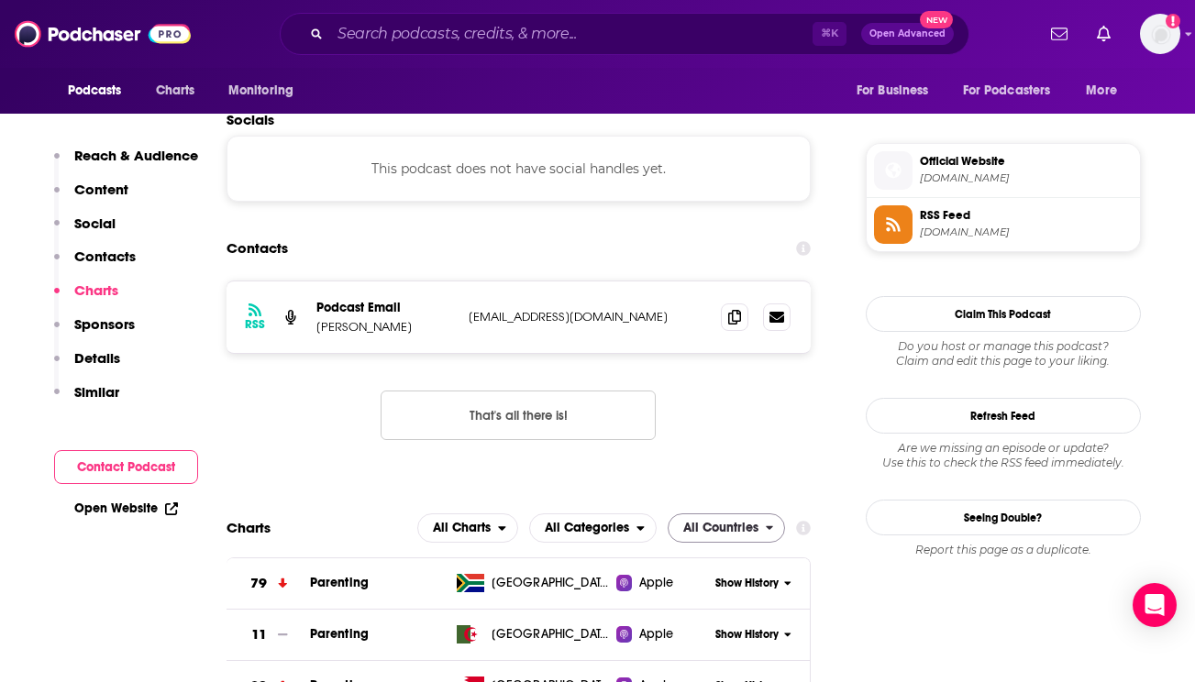
scroll to position [1583, 0]
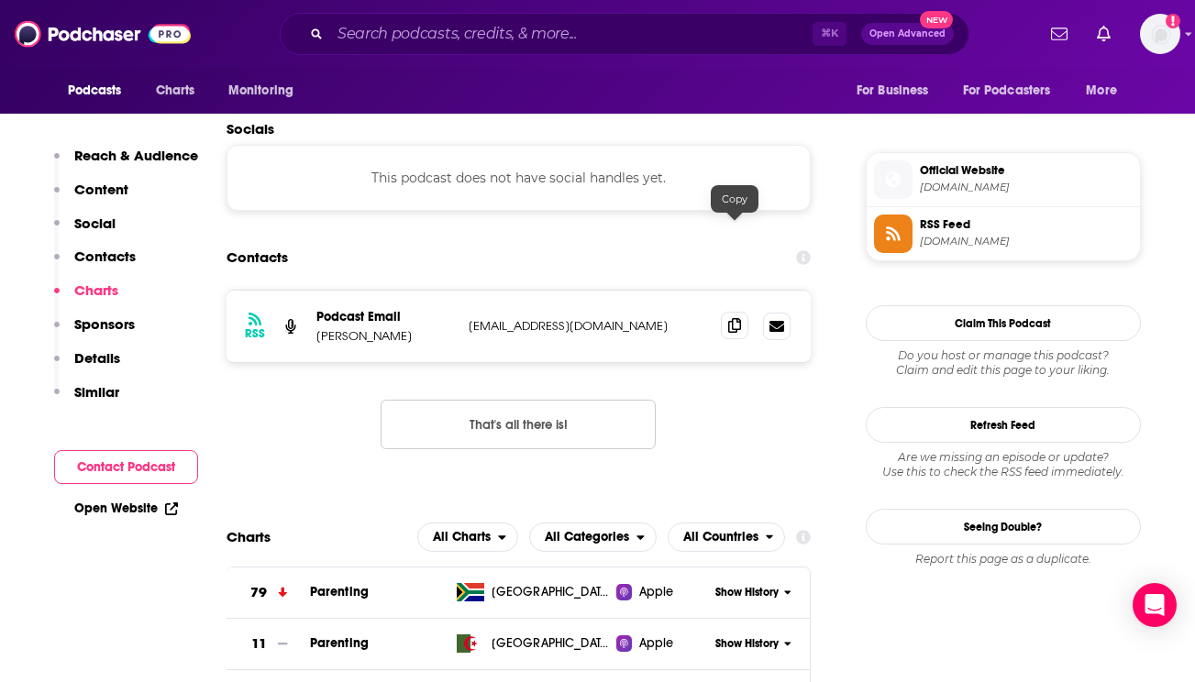
click at [733, 318] on icon at bounding box center [734, 325] width 13 height 15
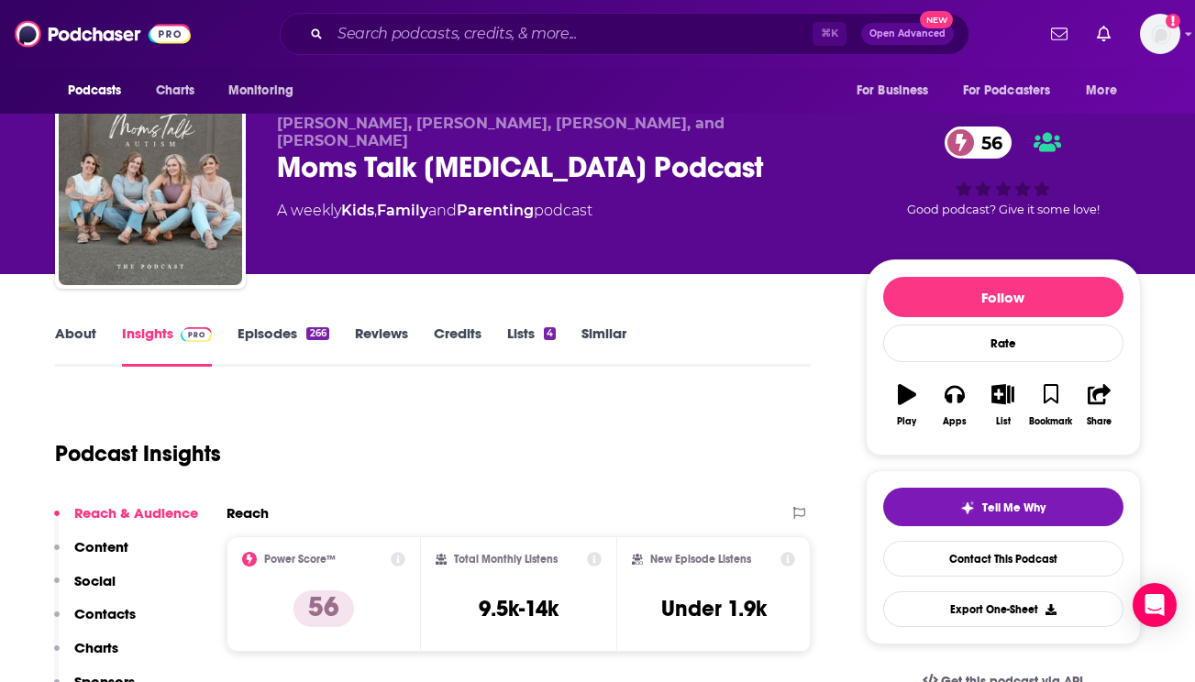
scroll to position [14, 0]
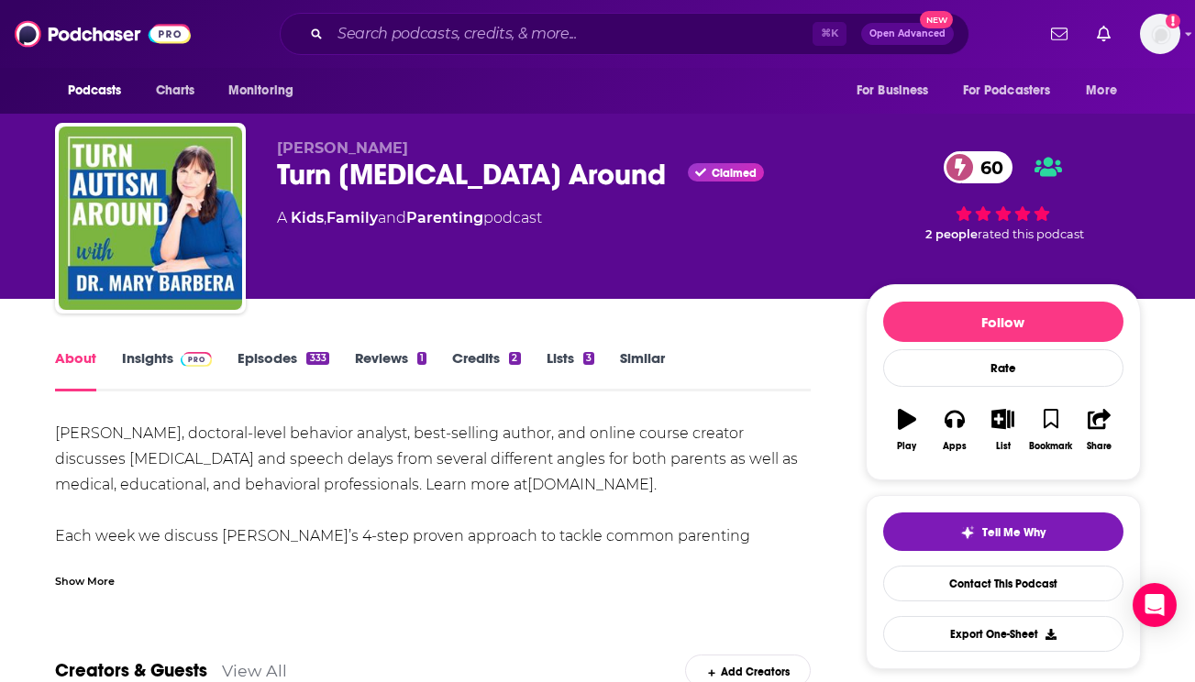
scroll to position [61, 0]
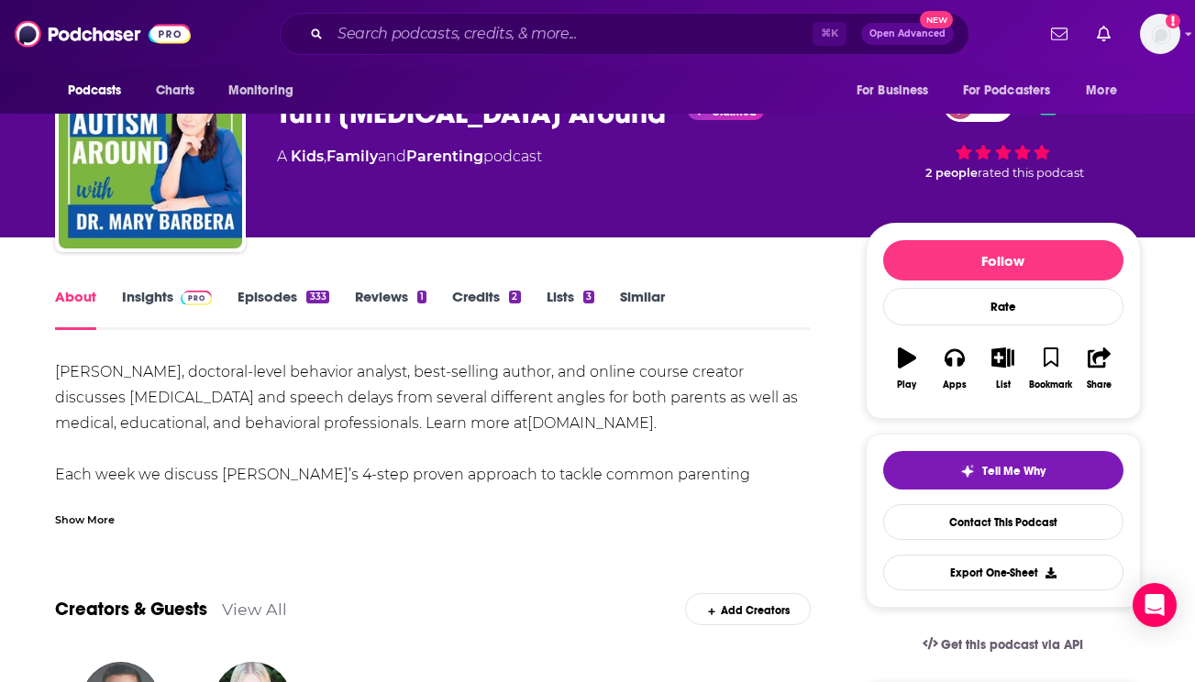
click at [69, 510] on div "Show More" at bounding box center [85, 518] width 60 height 17
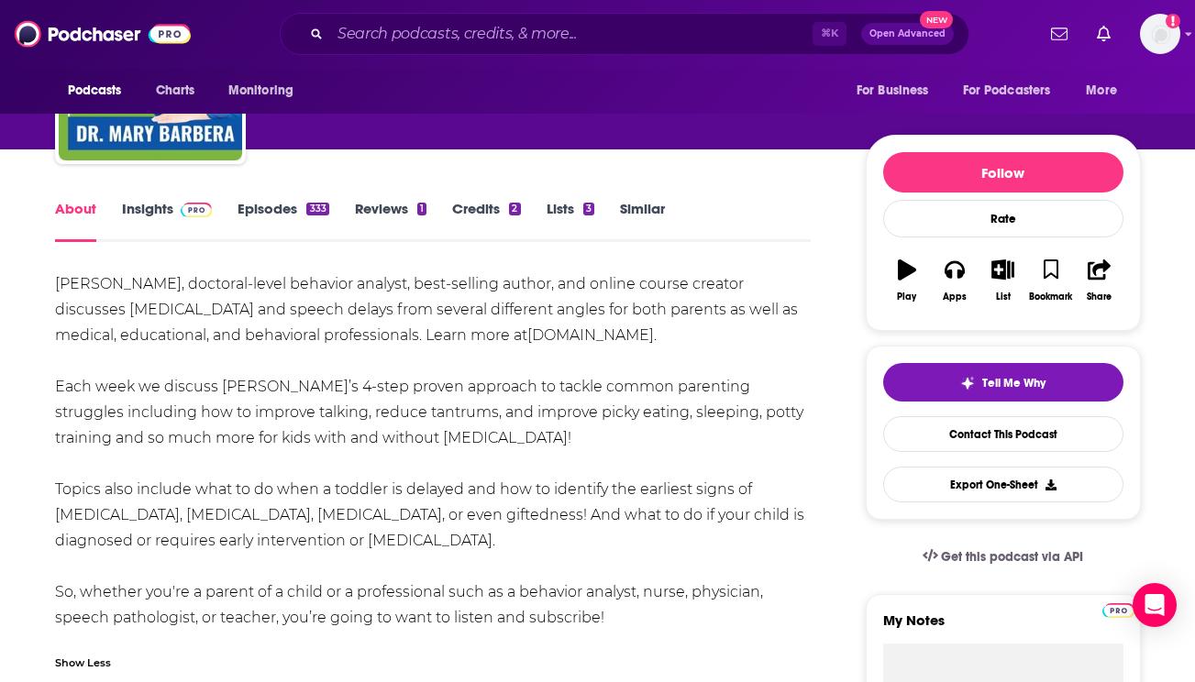
scroll to position [157, 0]
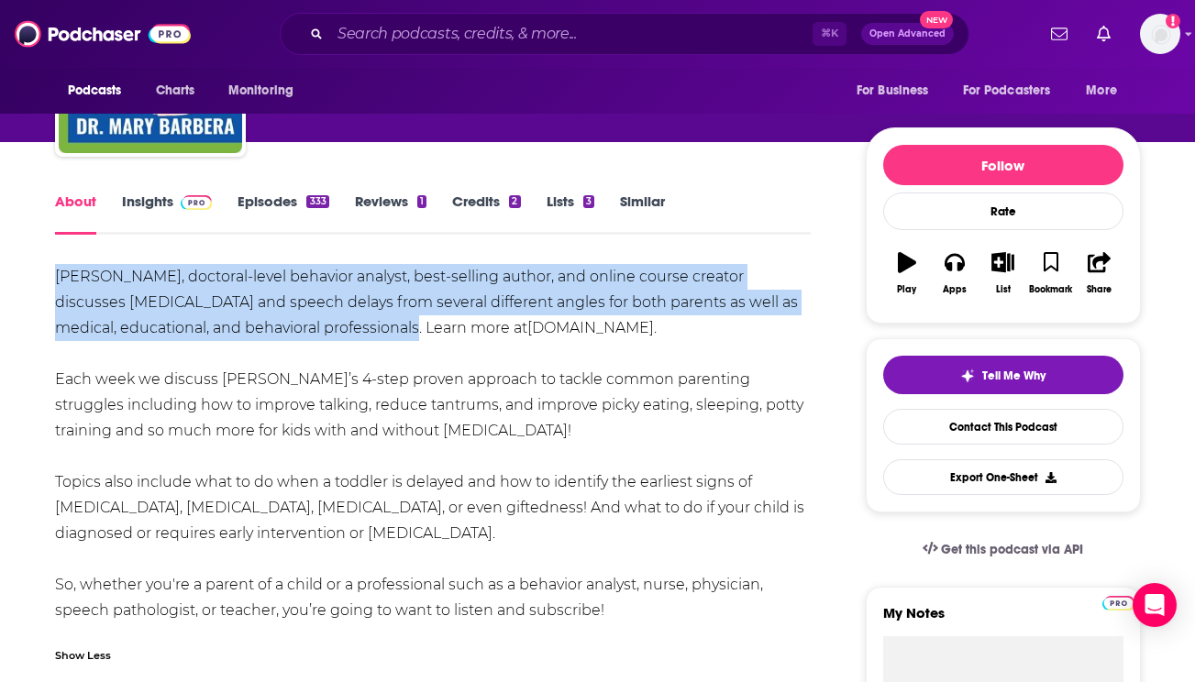
drag, startPoint x: 55, startPoint y: 270, endPoint x: 356, endPoint y: 332, distance: 307.2
click at [356, 332] on div "Dr. Mary Barbera, RN, doctoral-level behavior analyst, best-selling author, and…" at bounding box center [433, 444] width 757 height 360
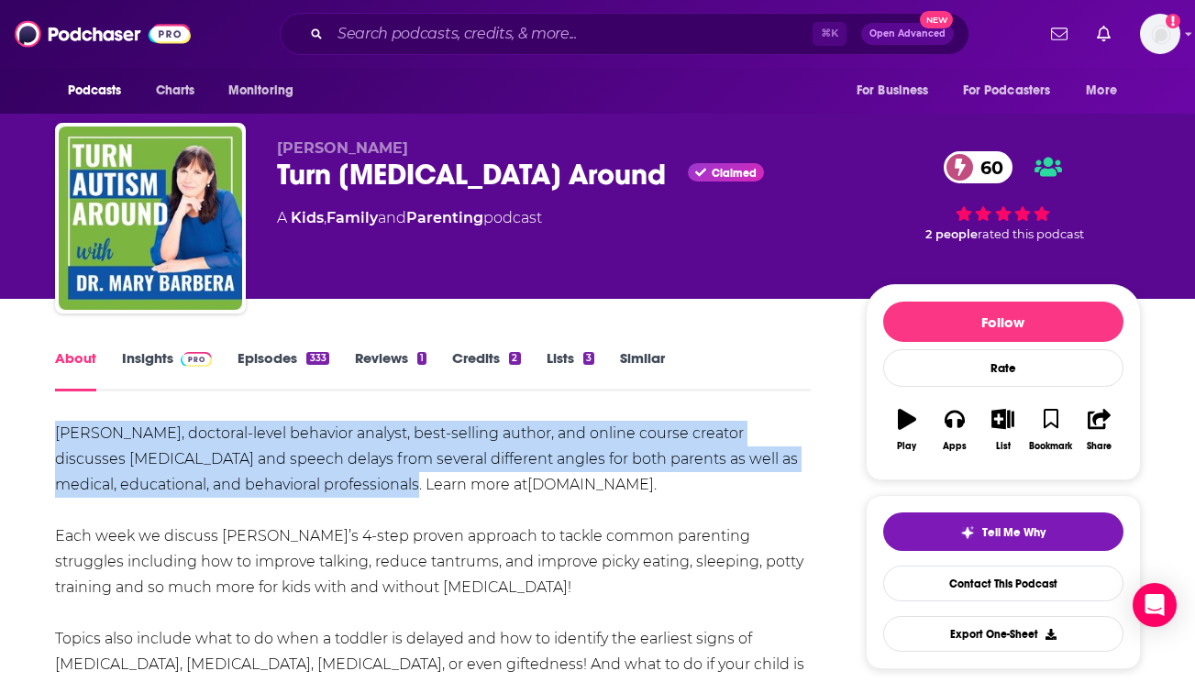
scroll to position [0, 0]
copy div "Dr. Mary Barbera, RN, doctoral-level behavior analyst, best-selling author, and…"
click at [987, 584] on link "Contact This Podcast" at bounding box center [1003, 584] width 240 height 36
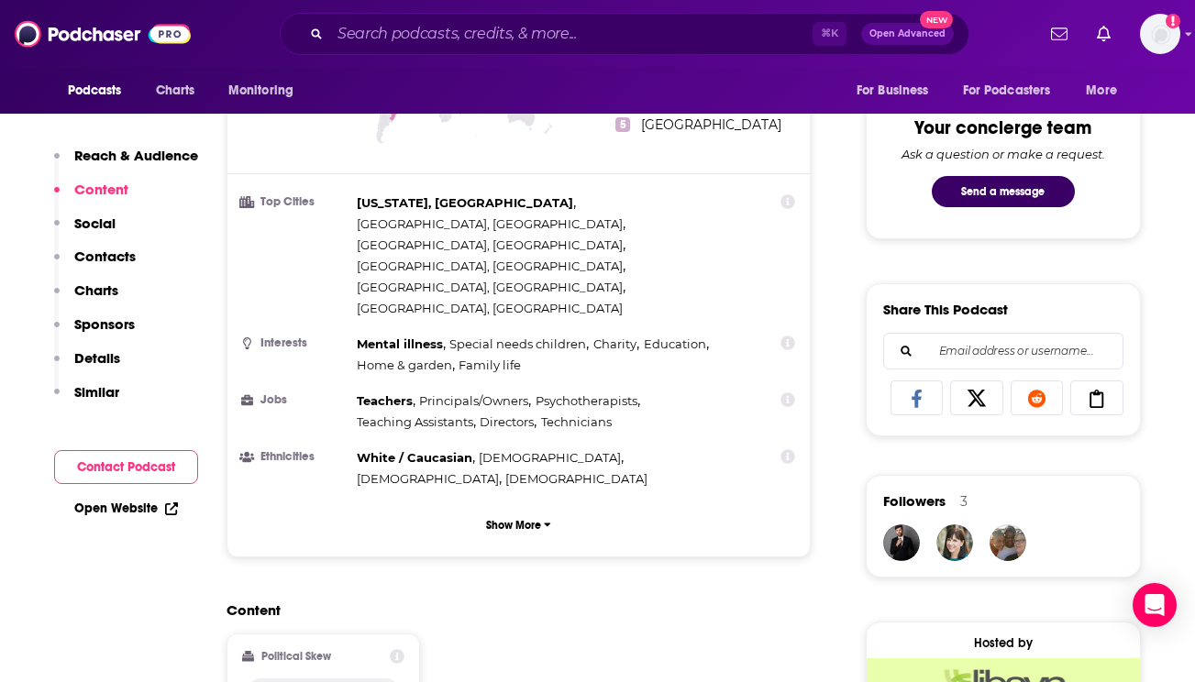
scroll to position [1500, 0]
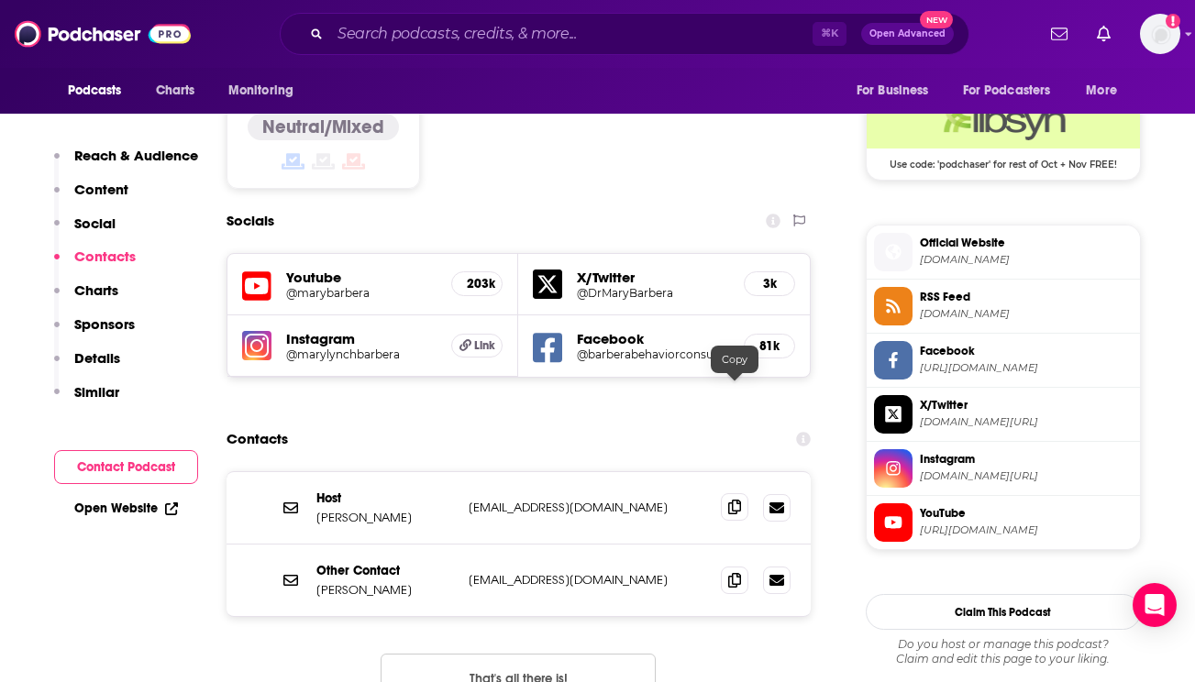
click at [731, 500] on icon at bounding box center [734, 507] width 13 height 15
click at [740, 500] on icon at bounding box center [734, 507] width 13 height 15
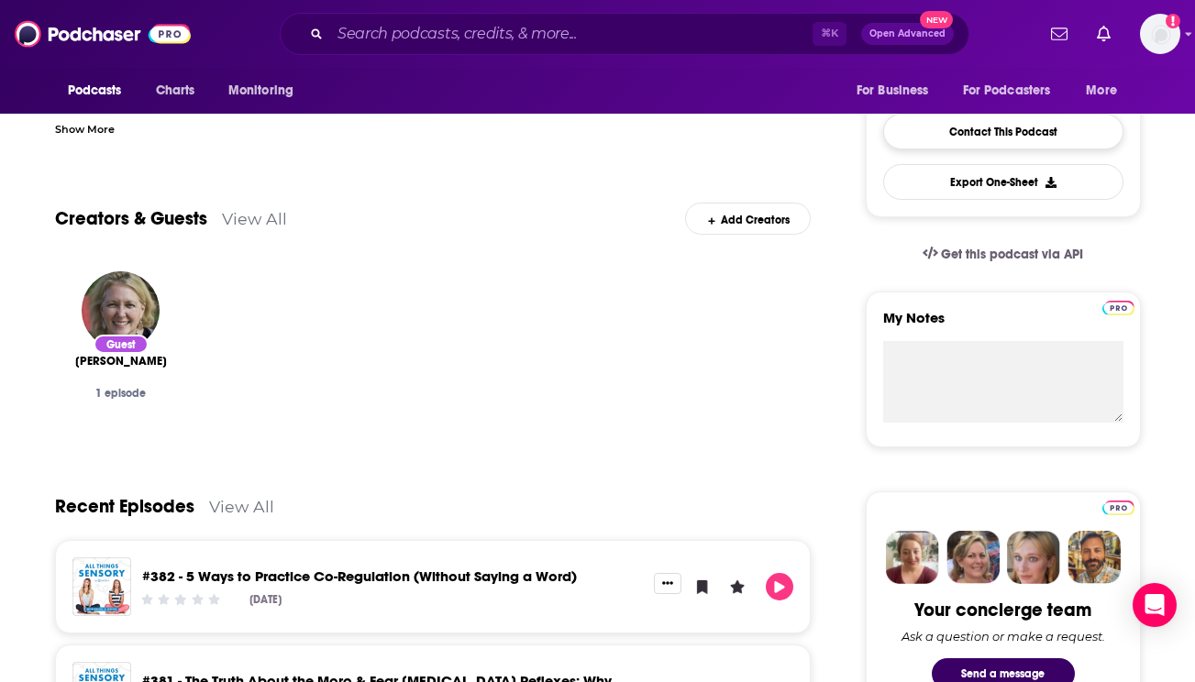
click at [936, 138] on link "Contact This Podcast" at bounding box center [1003, 132] width 240 height 36
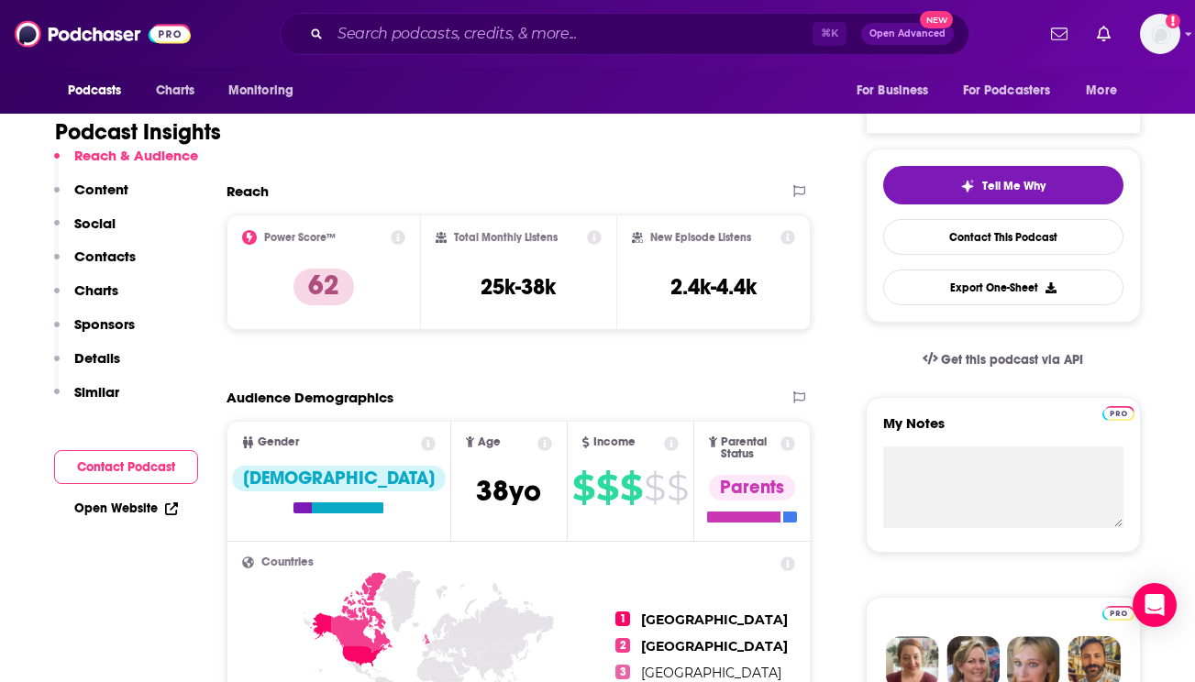
click at [122, 256] on p "Contacts" at bounding box center [104, 256] width 61 height 17
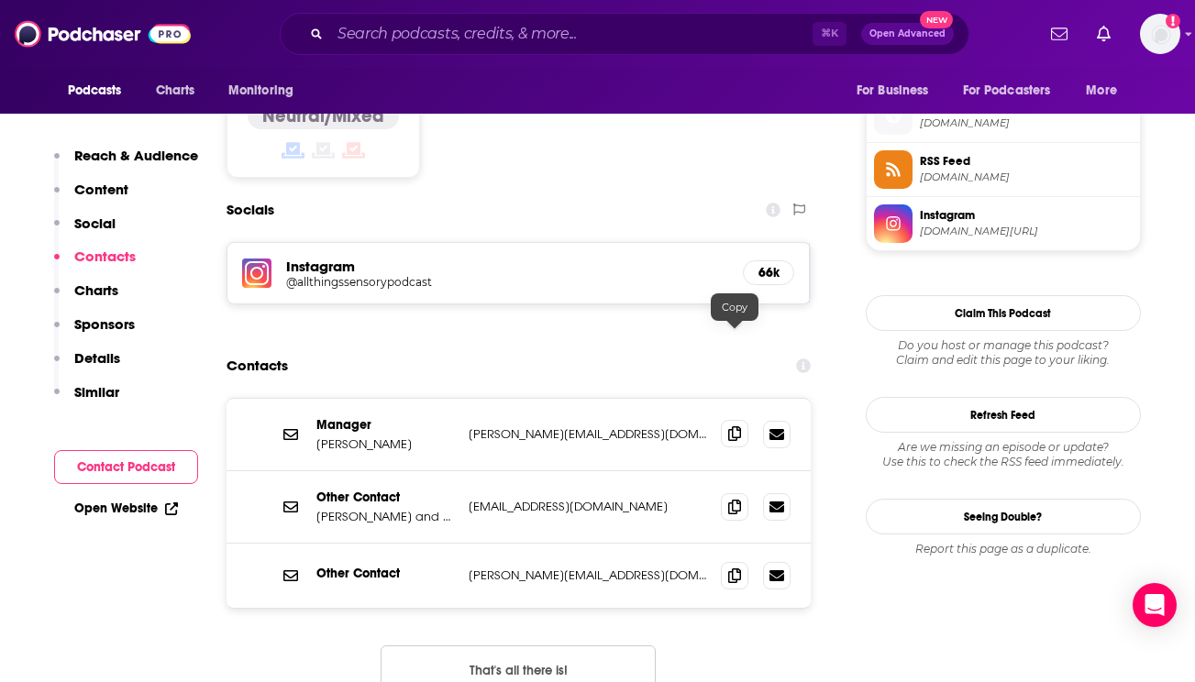
click at [724, 420] on span at bounding box center [735, 434] width 28 height 28
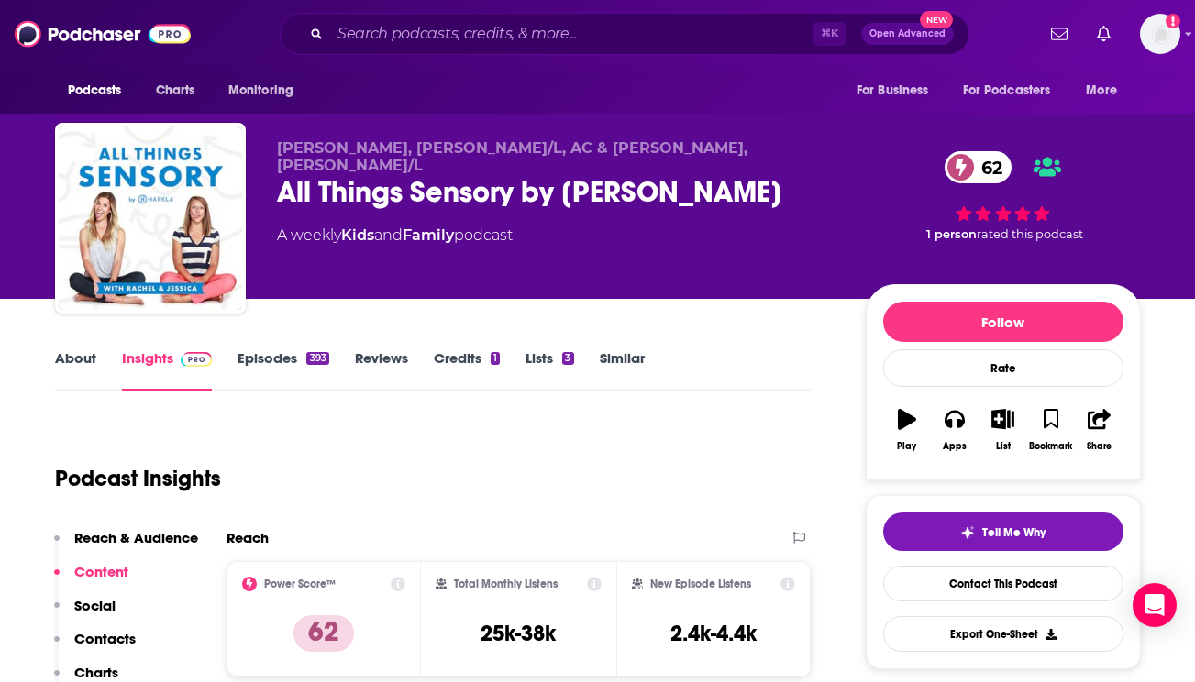
scroll to position [0, 0]
click at [79, 369] on link "About" at bounding box center [75, 370] width 41 height 42
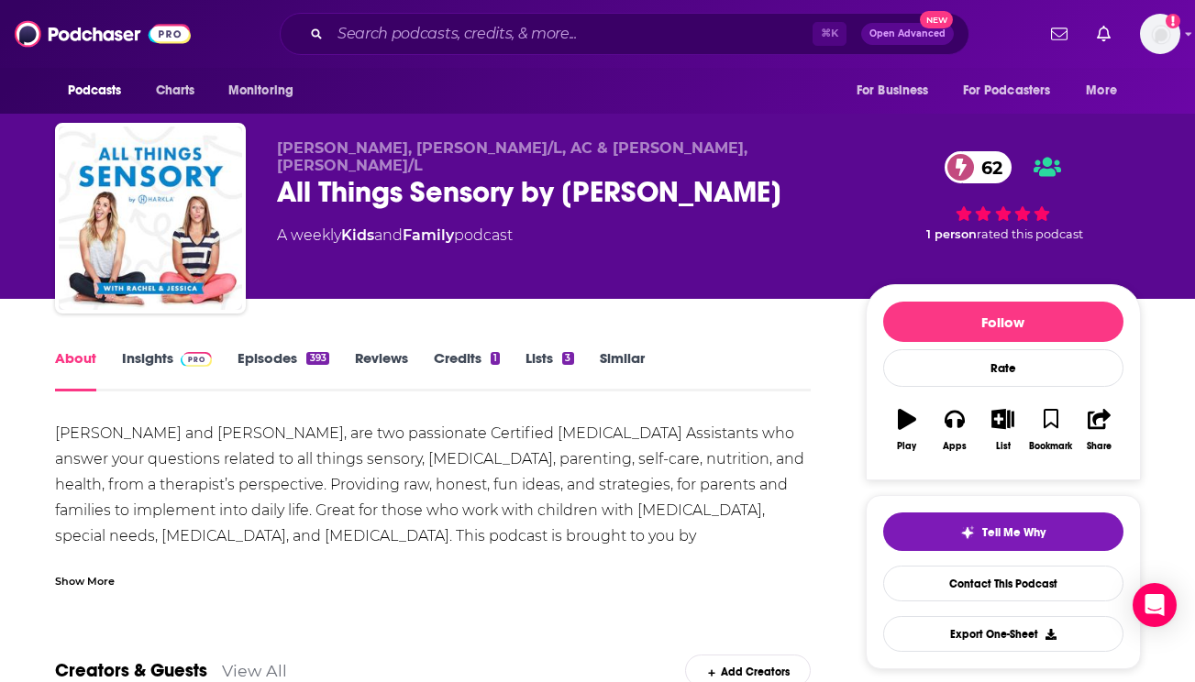
scroll to position [56, 0]
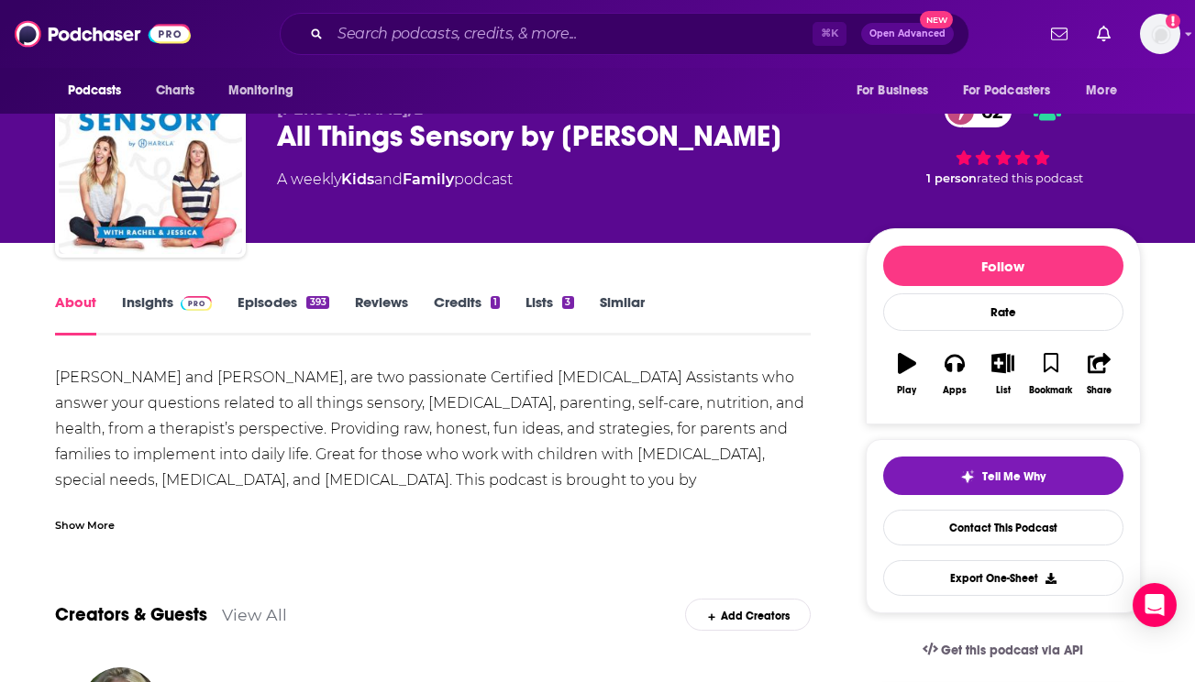
click at [83, 527] on div "Show More" at bounding box center [85, 523] width 60 height 17
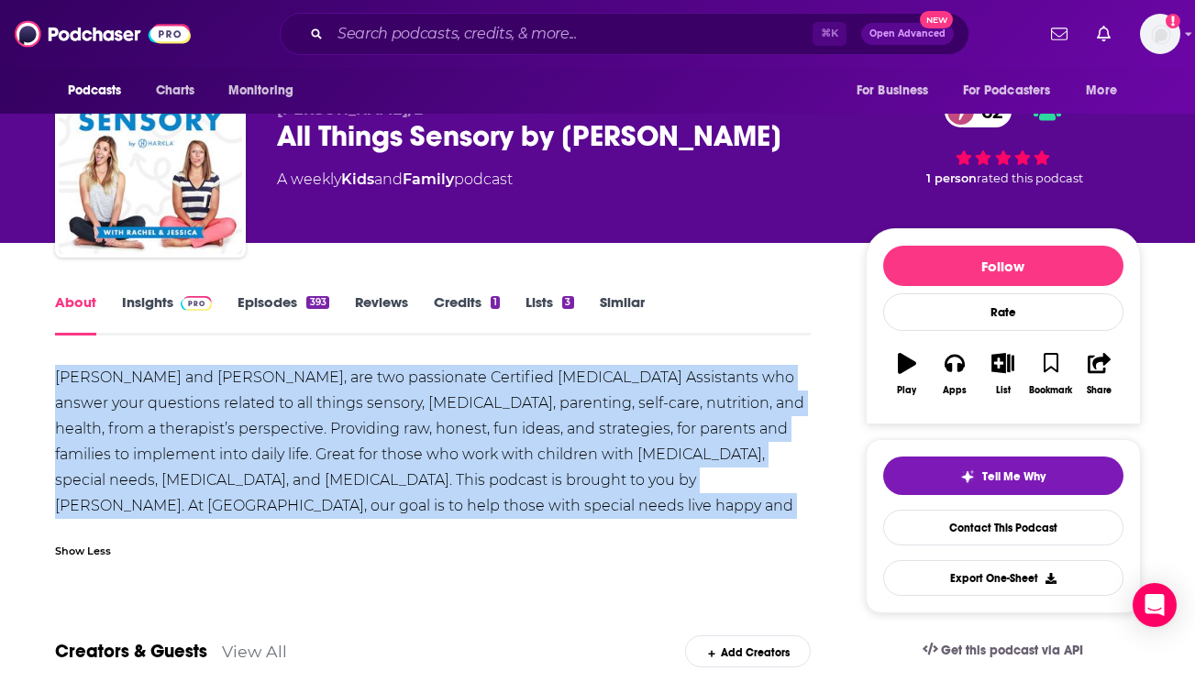
drag, startPoint x: 50, startPoint y: 360, endPoint x: 516, endPoint y: 500, distance: 487.5
copy div "Rachel Harrington and Jessica Hill, are two passionate Certified Occupational T…"
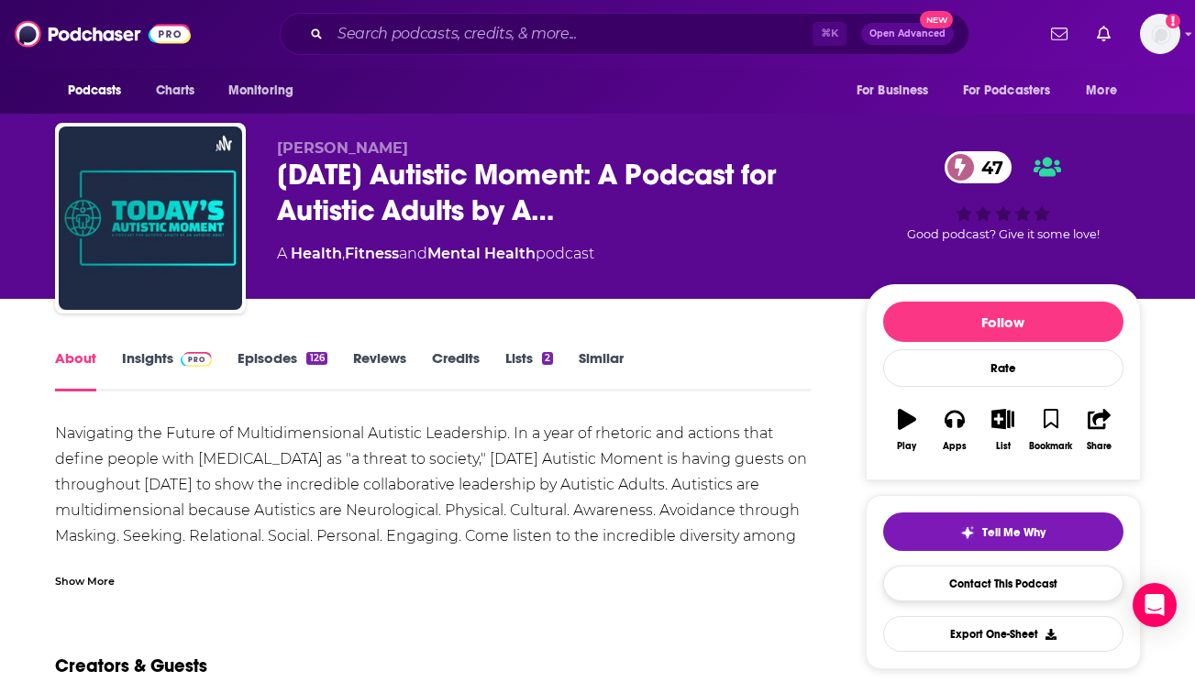
click at [909, 589] on link "Contact This Podcast" at bounding box center [1003, 584] width 240 height 36
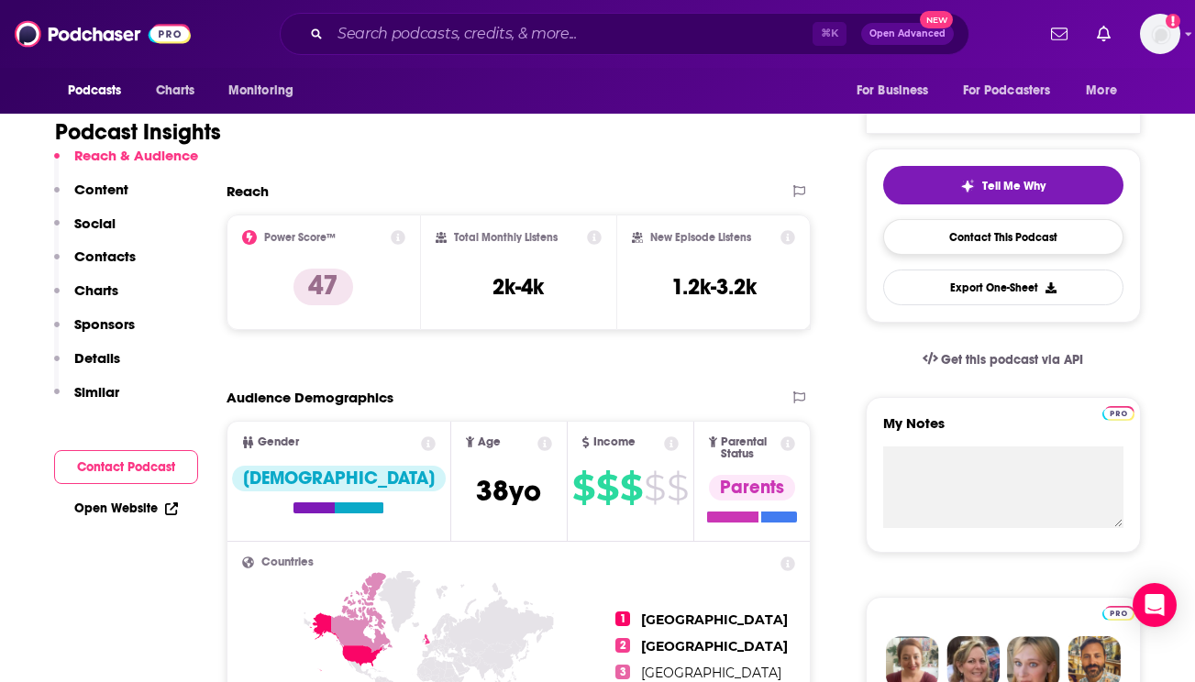
click at [996, 234] on link "Contact This Podcast" at bounding box center [1003, 237] width 240 height 36
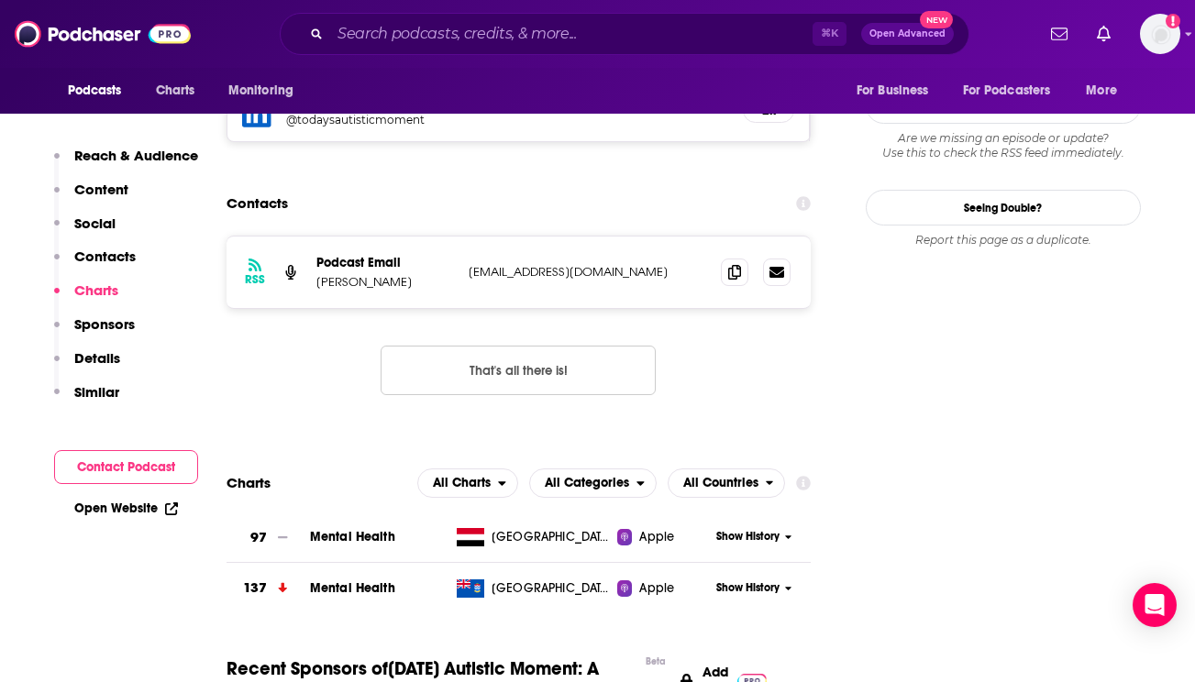
scroll to position [1632, 0]
click at [738, 263] on icon at bounding box center [734, 270] width 13 height 15
drag, startPoint x: 315, startPoint y: 234, endPoint x: 407, endPoint y: 231, distance: 92.7
click at [408, 236] on div "RSS Podcast Email Philip King-Lowe todaysautisticmoment@gmail.com todaysautisti…" at bounding box center [519, 272] width 585 height 72
copy p "Philip King-Lowe"
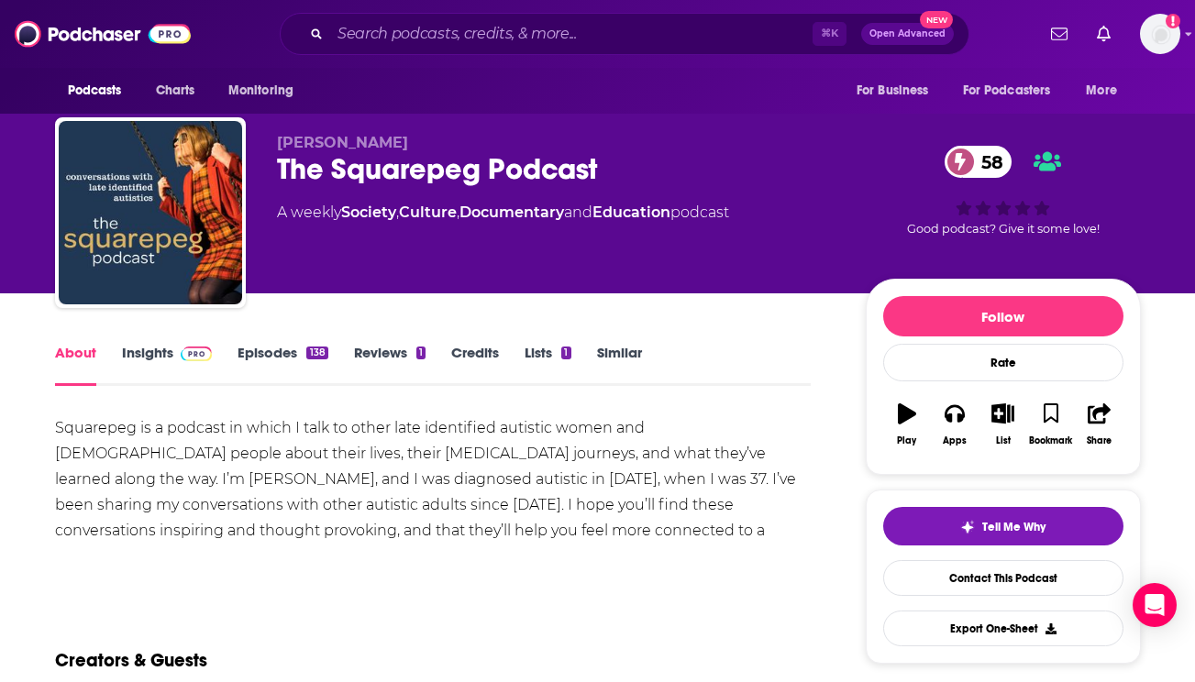
scroll to position [32, 0]
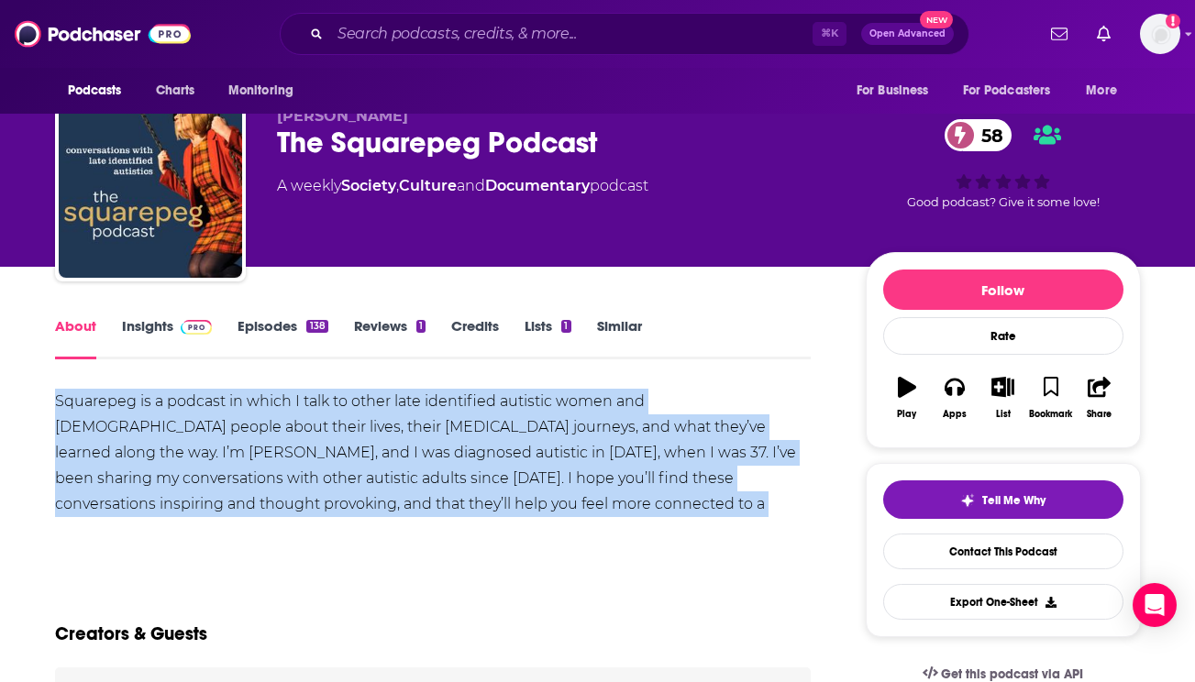
drag, startPoint x: 56, startPoint y: 382, endPoint x: 799, endPoint y: 516, distance: 754.9
copy div "Squarepeg is a podcast in which I talk to other late identified autistic women …"
click at [965, 539] on link "Contact This Podcast" at bounding box center [1003, 552] width 240 height 36
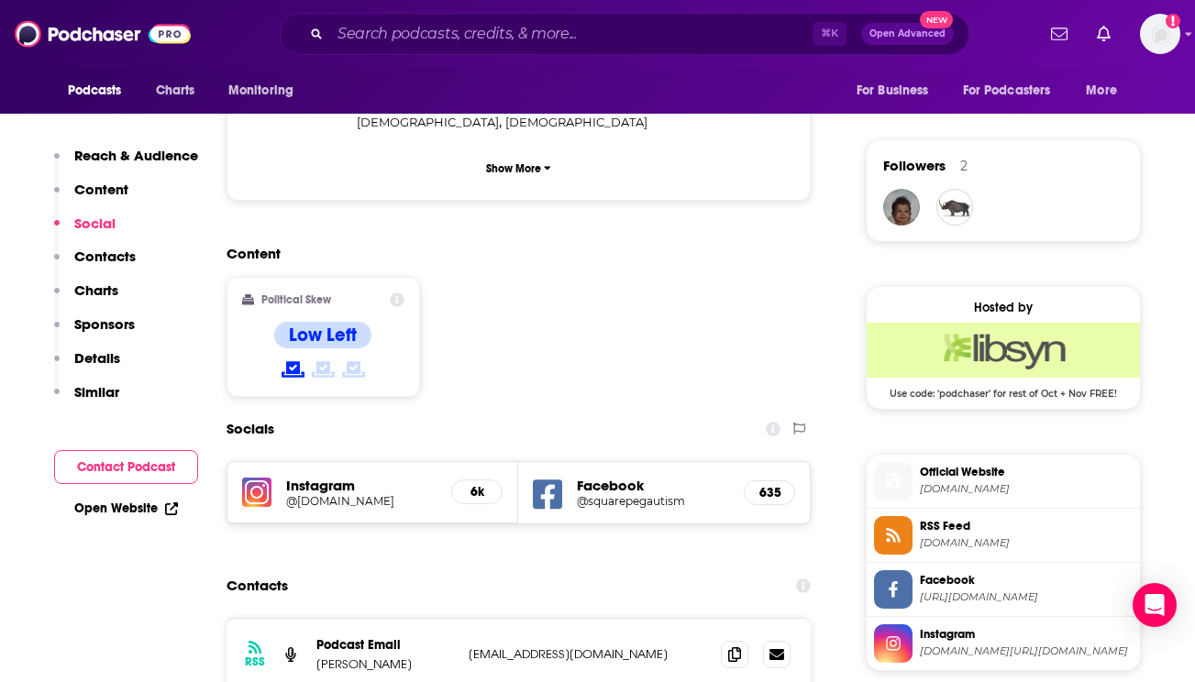
scroll to position [1379, 0]
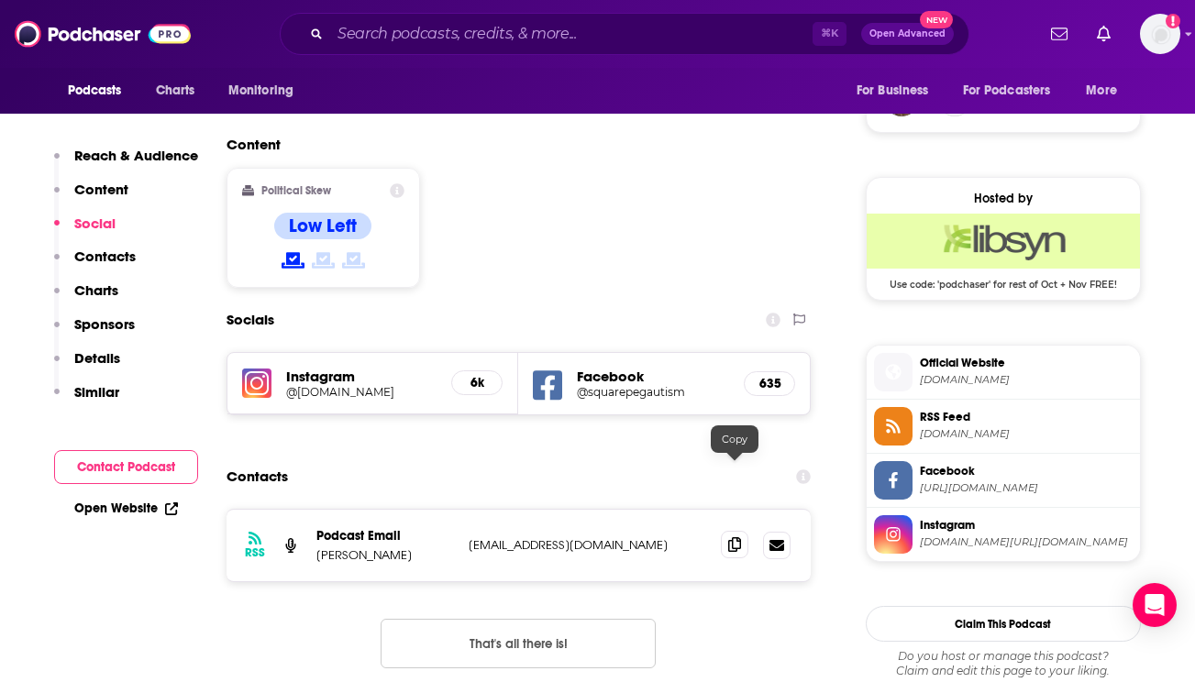
click at [727, 531] on span at bounding box center [735, 545] width 28 height 28
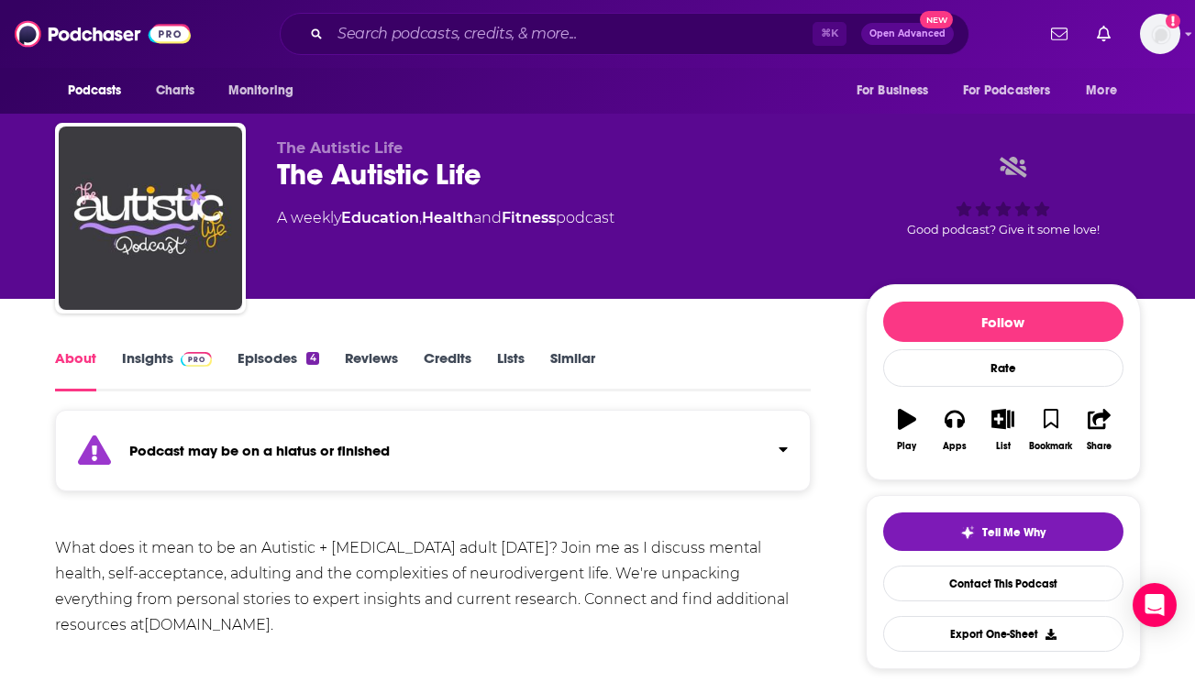
click at [438, 357] on link "Credits" at bounding box center [448, 370] width 48 height 42
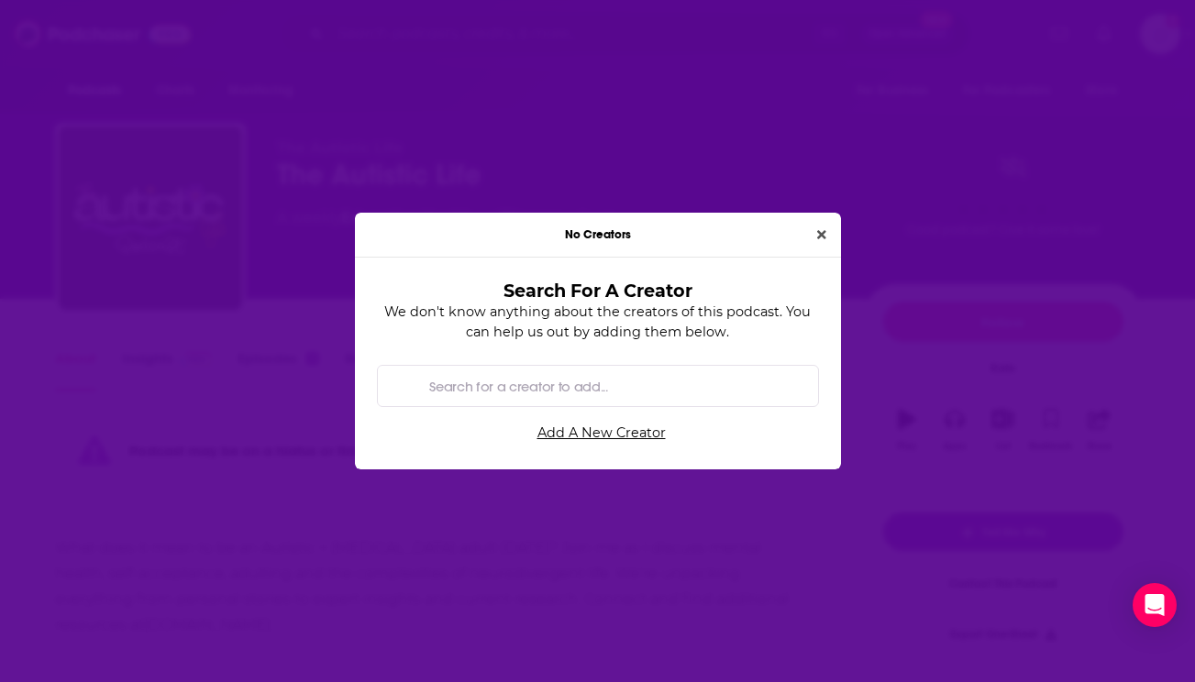
click at [792, 239] on div "No Creators" at bounding box center [598, 235] width 486 height 45
click at [822, 239] on icon "Close" at bounding box center [821, 234] width 9 height 13
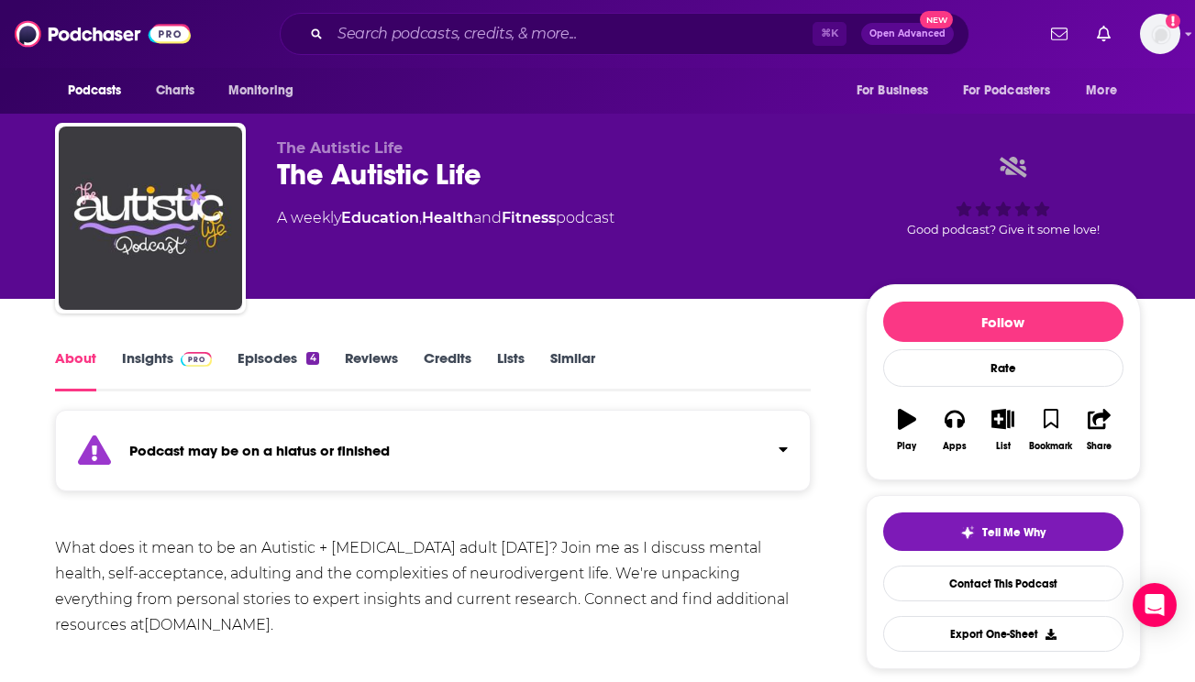
click at [291, 366] on link "Episodes 4" at bounding box center [278, 370] width 81 height 42
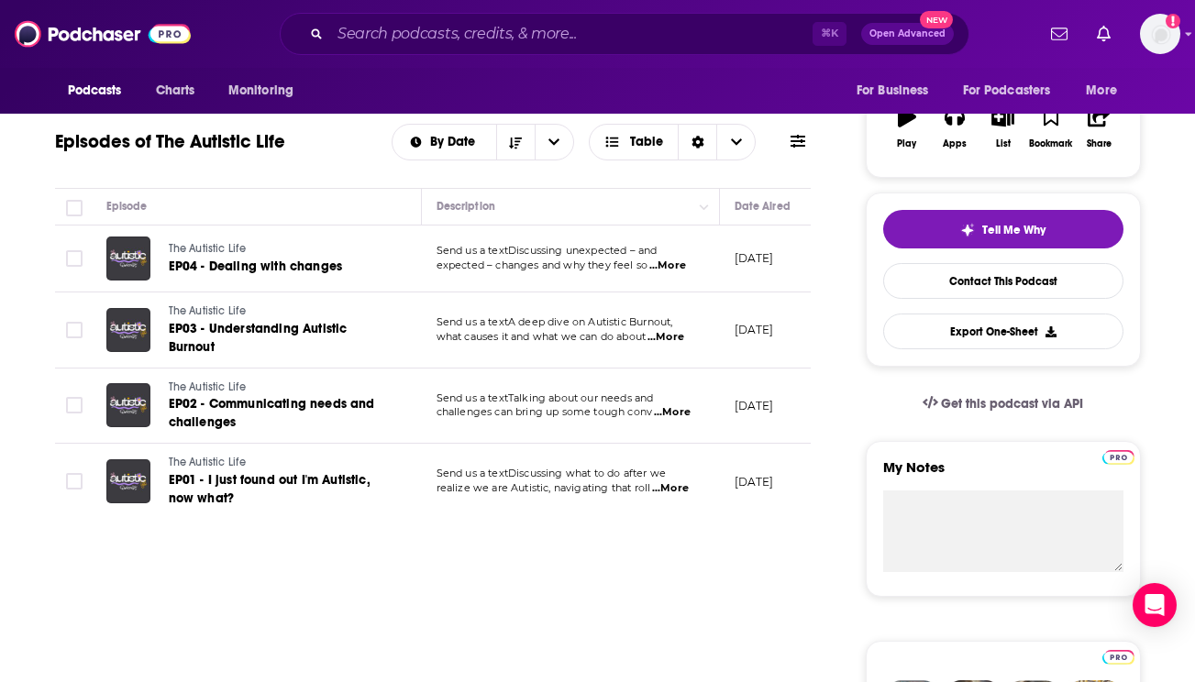
scroll to position [0, 131]
